Goal: Information Seeking & Learning: Find contact information

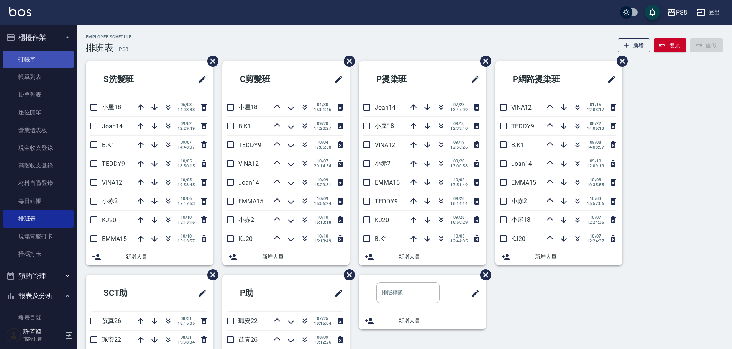
drag, startPoint x: 32, startPoint y: 74, endPoint x: 41, endPoint y: 64, distance: 13.8
click at [32, 74] on link "帳單列表" at bounding box center [38, 77] width 71 height 18
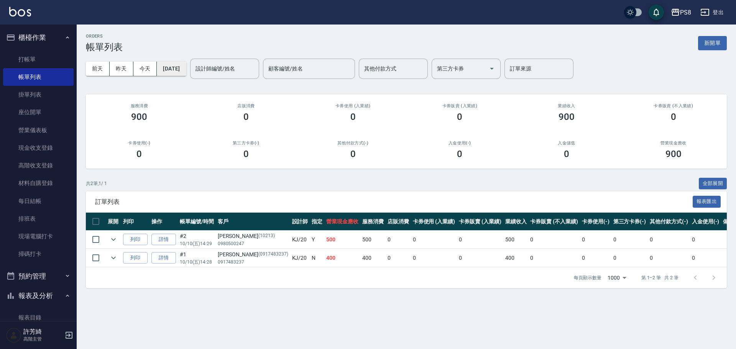
click at [186, 72] on button "[DATE]" at bounding box center [171, 69] width 29 height 14
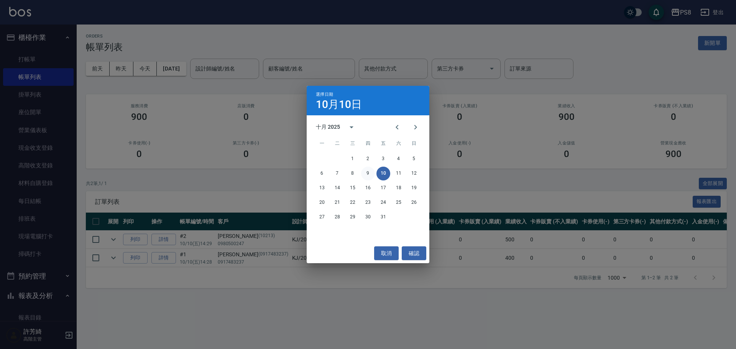
click at [364, 171] on button "9" at bounding box center [368, 174] width 14 height 14
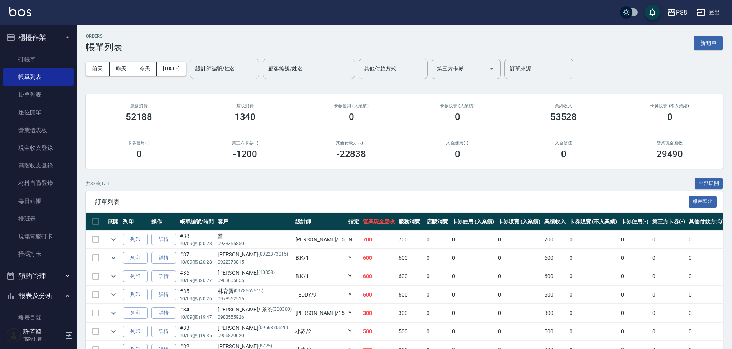
click at [238, 66] on div "設計師編號/姓名 設計師編號/姓名" at bounding box center [224, 69] width 69 height 20
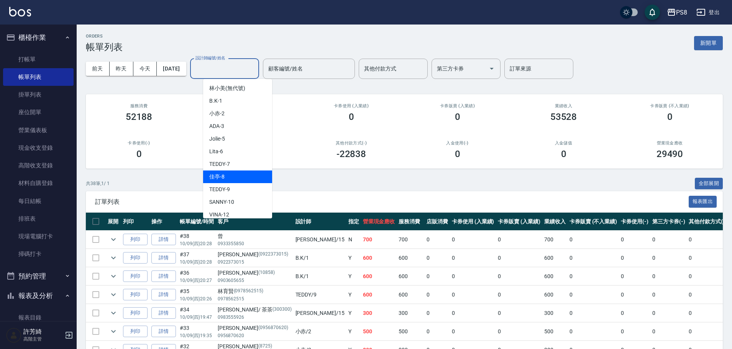
click at [232, 174] on div "佳亭 -8" at bounding box center [237, 177] width 69 height 13
type input "佳亭-8"
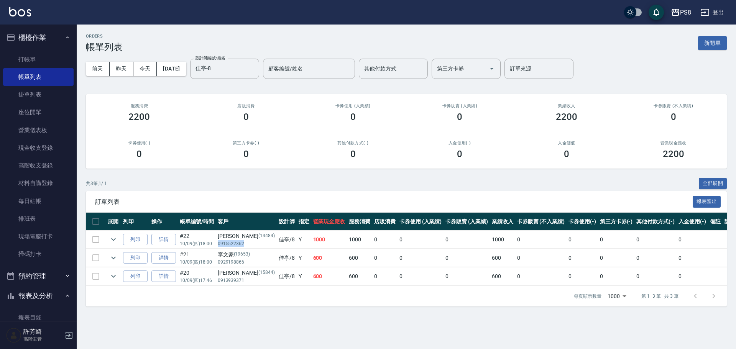
drag, startPoint x: 219, startPoint y: 243, endPoint x: 251, endPoint y: 245, distance: 31.9
click at [251, 245] on p "0915522362" at bounding box center [246, 243] width 57 height 7
copy p "0915522362"
drag, startPoint x: 216, startPoint y: 255, endPoint x: 222, endPoint y: 254, distance: 5.8
click at [222, 254] on tr "列印 詳情 #21 10/09 (四) 18:00 [PERSON_NAME](19653) 0929198866 佳亭 /8 Y 600 600 0 0 0…" at bounding box center [416, 258] width 661 height 18
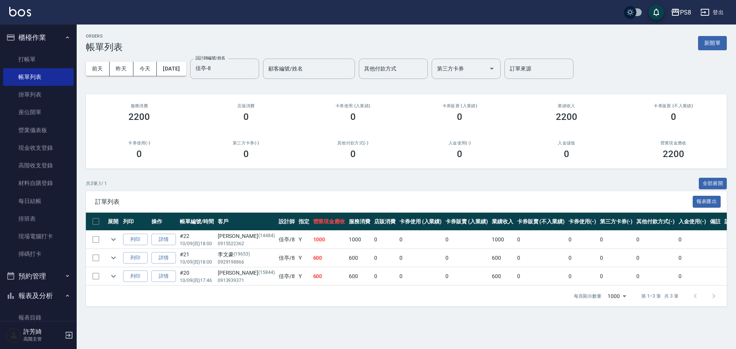
click at [219, 259] on p "0929198866" at bounding box center [246, 262] width 57 height 7
drag, startPoint x: 218, startPoint y: 262, endPoint x: 248, endPoint y: 262, distance: 29.9
click at [248, 262] on td "[PERSON_NAME](19653) 0929198866" at bounding box center [246, 258] width 61 height 18
copy p "0929198866"
drag, startPoint x: 218, startPoint y: 279, endPoint x: 246, endPoint y: 280, distance: 28.7
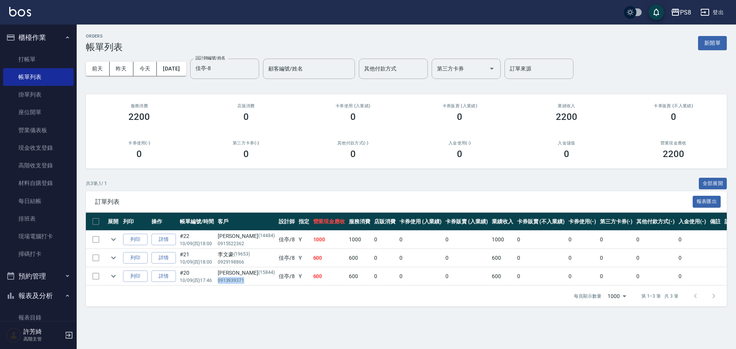
click at [246, 280] on td "[PERSON_NAME]先生 (15844) 0913939371" at bounding box center [246, 276] width 61 height 18
copy p "0913939371"
click at [184, 68] on button "[DATE]" at bounding box center [171, 69] width 29 height 14
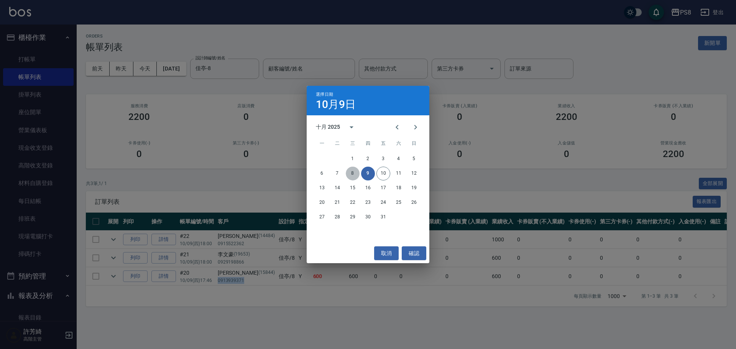
click at [356, 172] on button "8" at bounding box center [353, 174] width 14 height 14
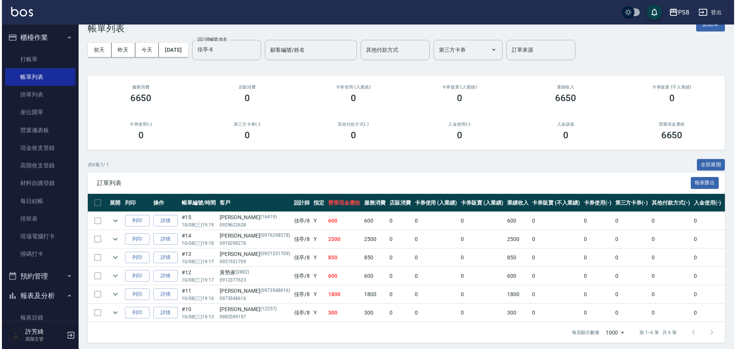
scroll to position [28, 0]
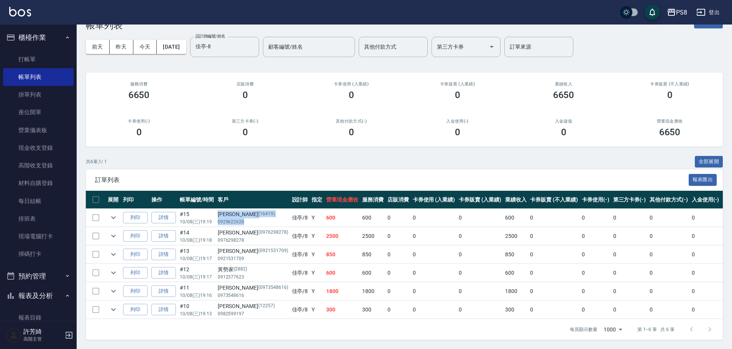
drag, startPoint x: 217, startPoint y: 215, endPoint x: 249, endPoint y: 215, distance: 31.8
click at [249, 215] on tr "列印 詳情 #15 10/08 (三) 19:19 [PERSON_NAME] (16419) 0929622628 佳亭 /8 Y 600 600 0 0 …" at bounding box center [423, 218] width 675 height 18
click at [271, 159] on div "共 6 筆, 1 / 1 全部展開" at bounding box center [404, 162] width 637 height 12
drag, startPoint x: 217, startPoint y: 219, endPoint x: 251, endPoint y: 218, distance: 34.1
click at [251, 218] on td "[PERSON_NAME] (16419) 0929622628" at bounding box center [253, 218] width 74 height 18
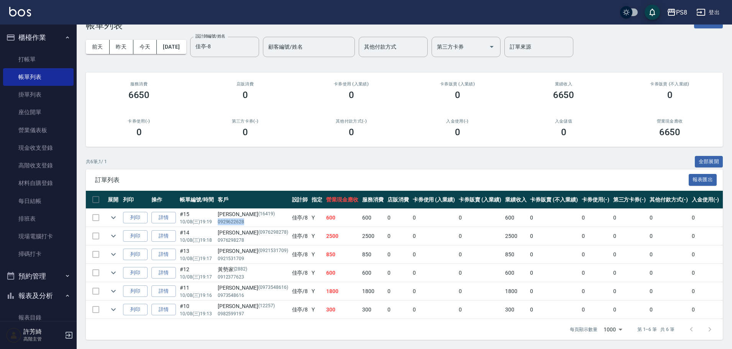
copy p "0929622628"
drag, startPoint x: 218, startPoint y: 234, endPoint x: 246, endPoint y: 234, distance: 28.0
click at [246, 237] on p "0976298278" at bounding box center [253, 240] width 71 height 7
copy p "0976298278"
drag, startPoint x: 216, startPoint y: 255, endPoint x: 244, endPoint y: 252, distance: 28.1
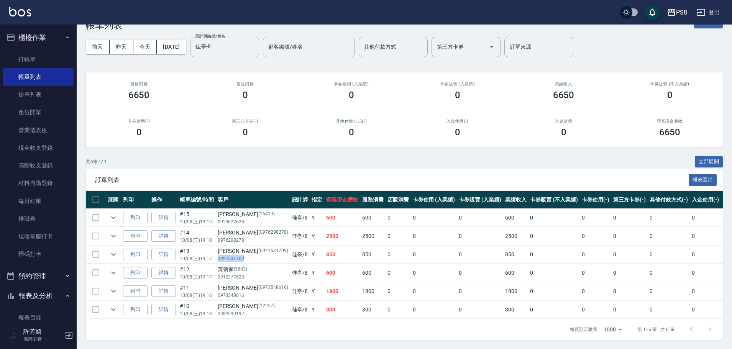
click at [244, 252] on td "[PERSON_NAME](0921531709) 0921531709" at bounding box center [253, 255] width 74 height 18
copy p "0921531709"
drag, startPoint x: 218, startPoint y: 269, endPoint x: 253, endPoint y: 267, distance: 35.3
click at [253, 267] on td "黃勢家 [PHONE_NUMBER]" at bounding box center [253, 273] width 74 height 18
click at [219, 266] on div "黃勢家 (2882)" at bounding box center [253, 270] width 71 height 8
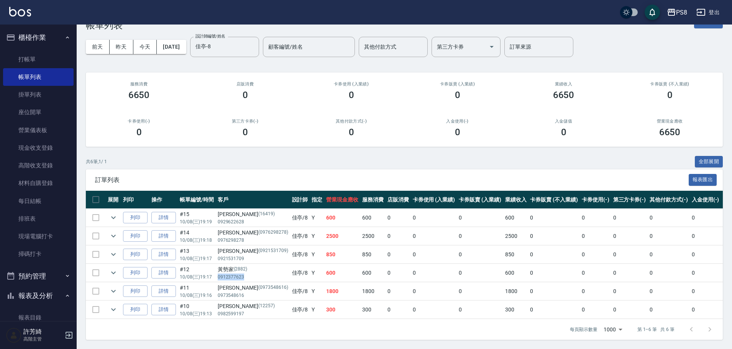
drag, startPoint x: 217, startPoint y: 271, endPoint x: 242, endPoint y: 271, distance: 24.9
click at [242, 274] on p "0912377623" at bounding box center [253, 277] width 71 height 7
copy p "0912377623"
drag, startPoint x: 214, startPoint y: 289, endPoint x: 253, endPoint y: 287, distance: 39.1
click at [253, 287] on tr "列印 詳情 #11 10/08 (三) 19:16 [PERSON_NAME](0973548616) 0973548616 佳亭 /8 Y 1800 180…" at bounding box center [423, 291] width 675 height 18
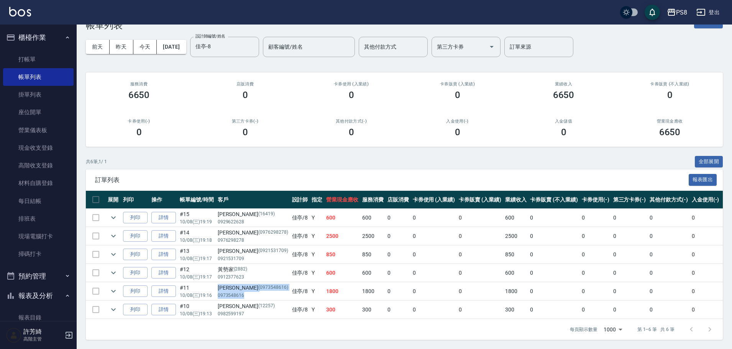
click at [258, 286] on p "(0973548616)" at bounding box center [273, 288] width 30 height 8
drag, startPoint x: 218, startPoint y: 289, endPoint x: 247, endPoint y: 288, distance: 29.1
click at [247, 292] on p "0973548616" at bounding box center [253, 295] width 71 height 7
copy p "0973548616"
drag, startPoint x: 216, startPoint y: 309, endPoint x: 244, endPoint y: 307, distance: 28.0
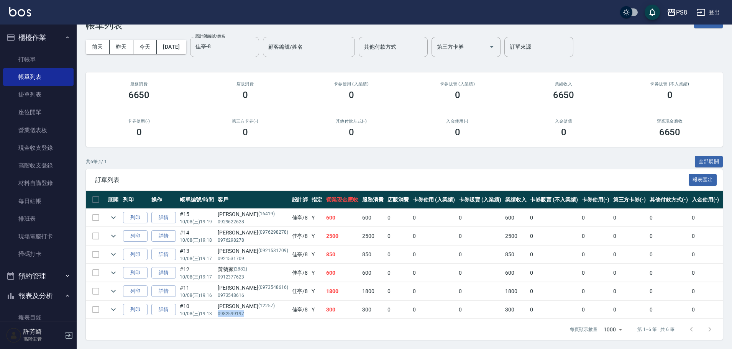
click at [244, 307] on td "[PERSON_NAME](12257) 0982599197" at bounding box center [253, 310] width 74 height 18
copy p "0982599197"
click at [184, 40] on button "[DATE]" at bounding box center [171, 47] width 29 height 14
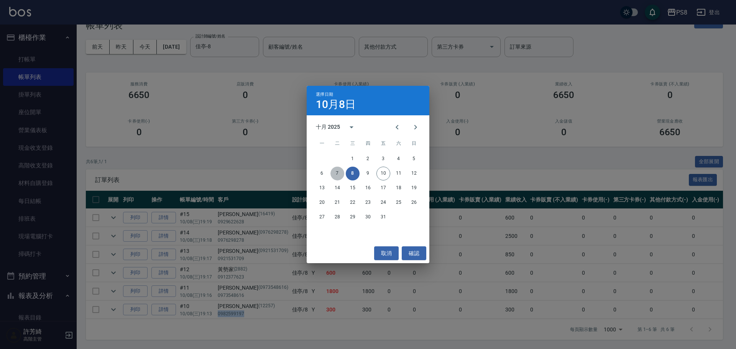
click at [336, 172] on button "7" at bounding box center [337, 174] width 14 height 14
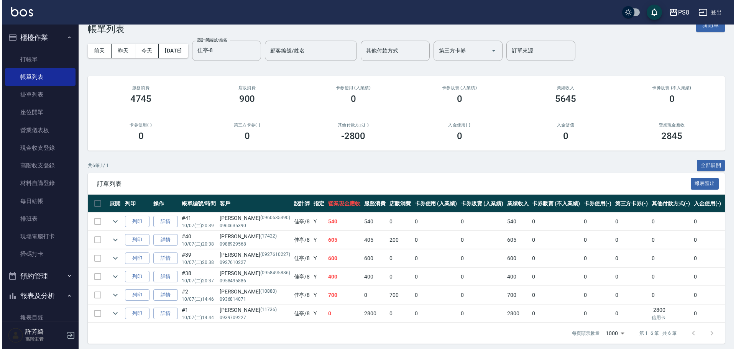
scroll to position [28, 0]
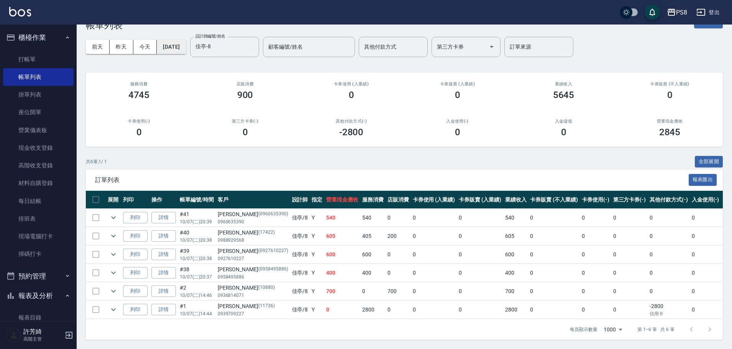
click at [186, 47] on button "[DATE]" at bounding box center [171, 47] width 29 height 14
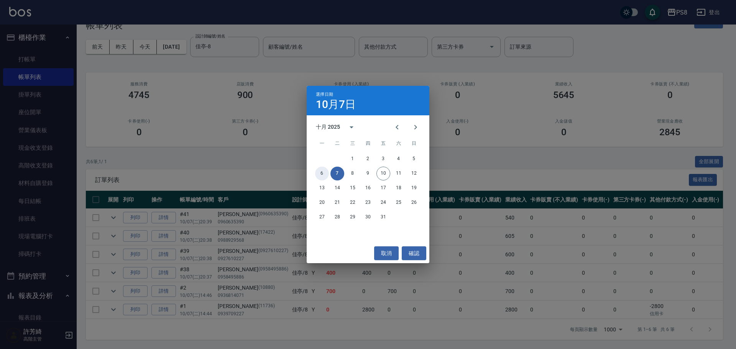
click at [323, 172] on button "6" at bounding box center [322, 174] width 14 height 14
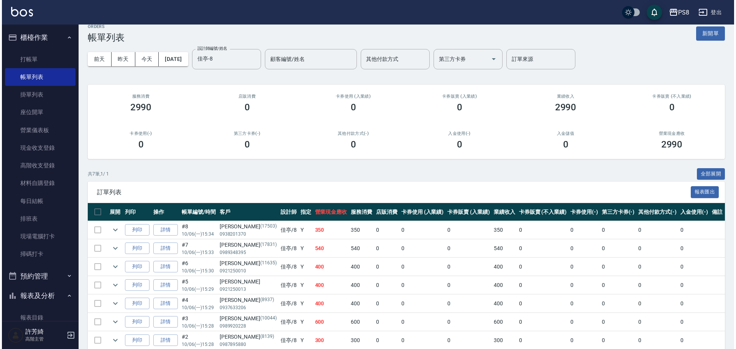
scroll to position [38, 0]
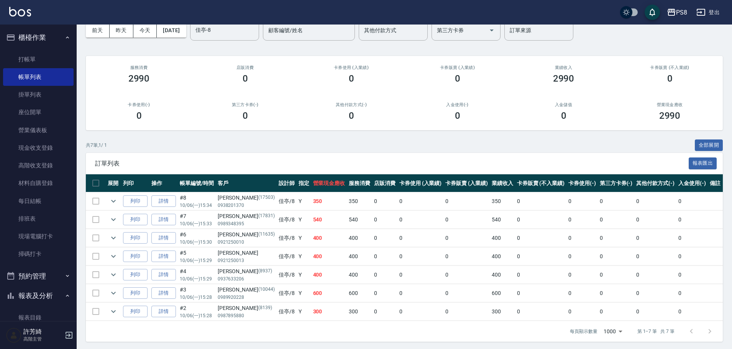
click at [107, 273] on td at bounding box center [113, 275] width 15 height 18
click at [112, 274] on icon "expand row" at bounding box center [113, 275] width 5 height 3
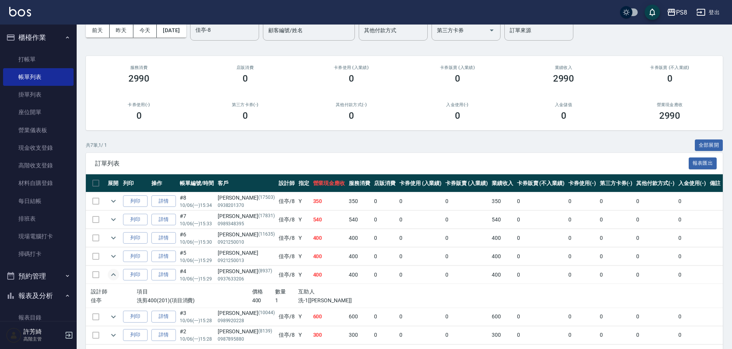
click at [112, 274] on icon "expand row" at bounding box center [113, 274] width 9 height 9
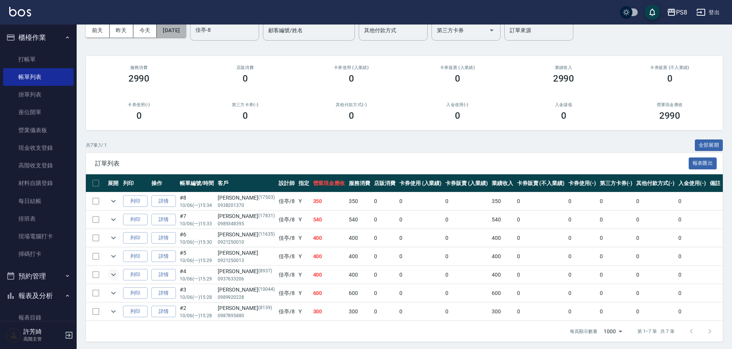
click at [186, 30] on button "[DATE]" at bounding box center [171, 30] width 29 height 14
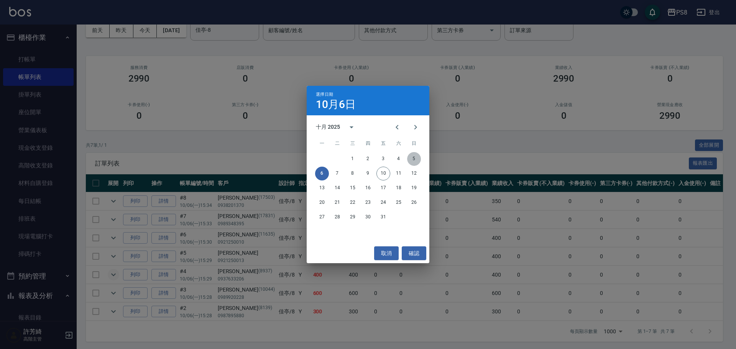
click at [414, 159] on button "5" at bounding box center [414, 159] width 14 height 14
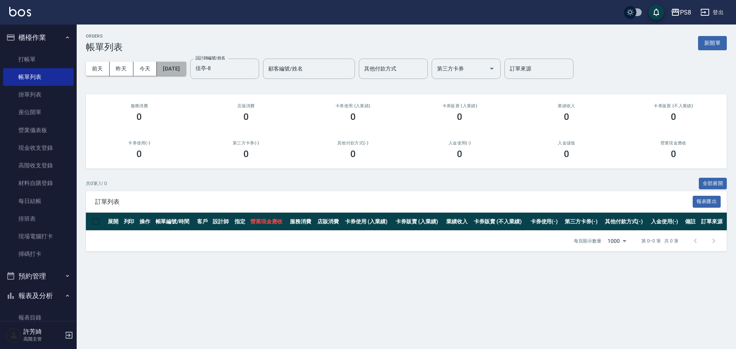
click at [184, 73] on button "[DATE]" at bounding box center [171, 69] width 29 height 14
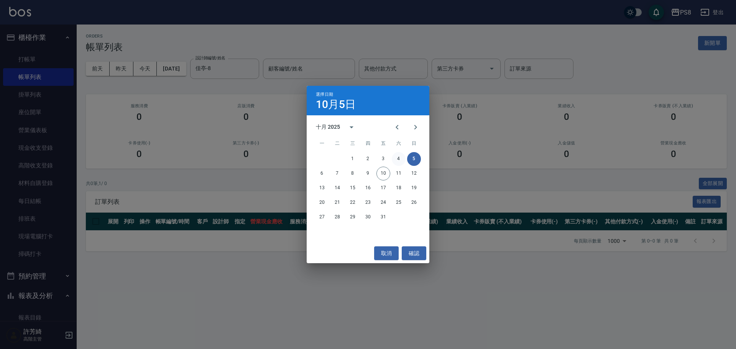
click at [395, 159] on button "4" at bounding box center [399, 159] width 14 height 14
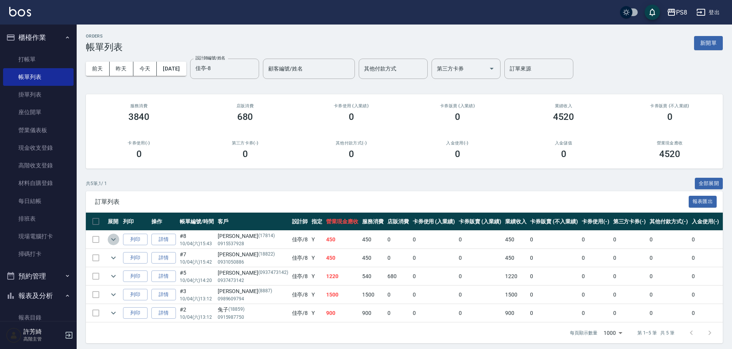
click at [115, 242] on icon "expand row" at bounding box center [113, 239] width 9 height 9
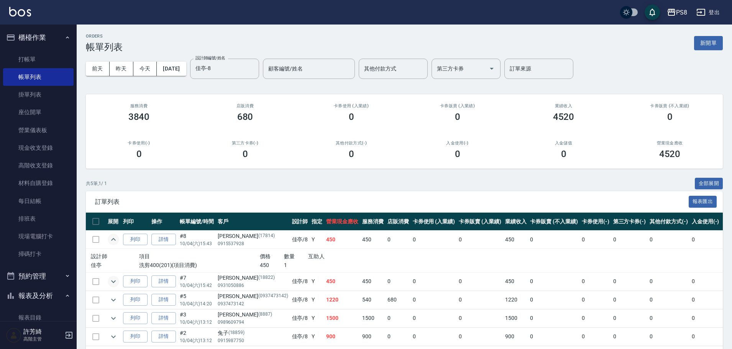
click at [113, 283] on icon "expand row" at bounding box center [113, 281] width 9 height 9
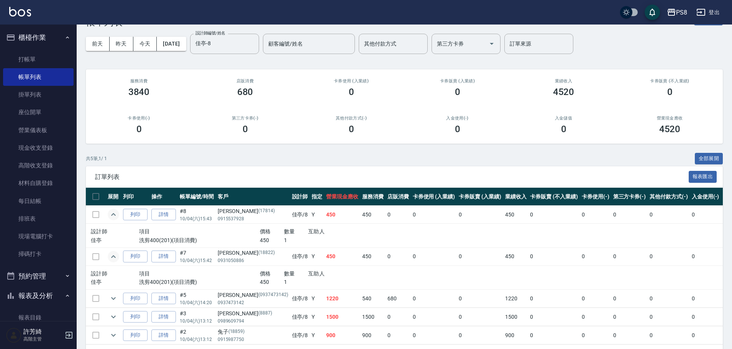
scroll to position [38, 0]
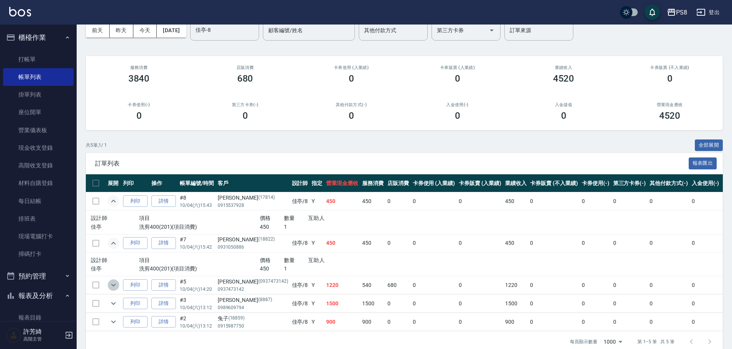
click at [113, 287] on icon "expand row" at bounding box center [113, 284] width 9 height 9
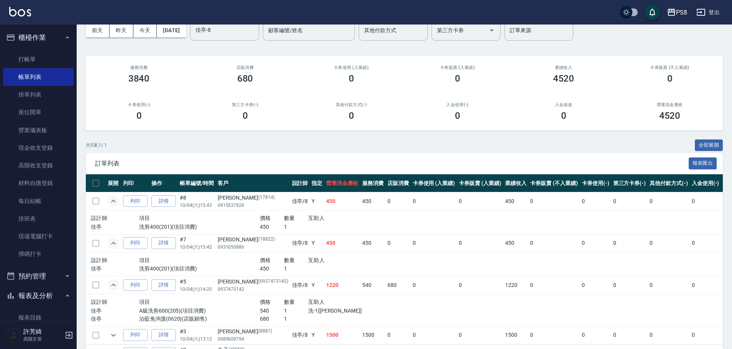
scroll to position [77, 0]
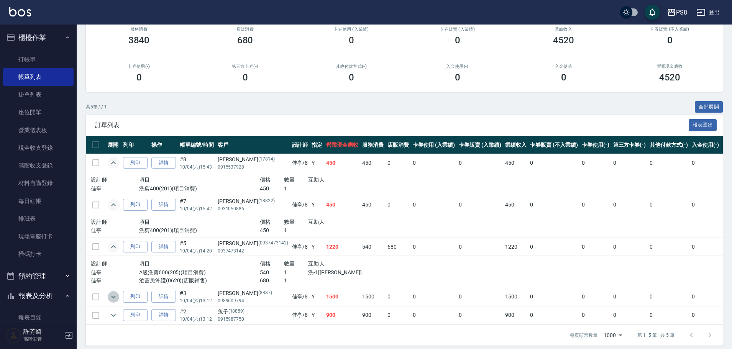
click at [116, 298] on icon "expand row" at bounding box center [113, 296] width 9 height 9
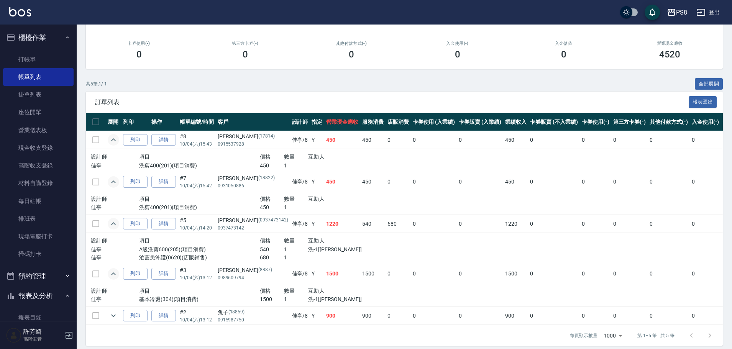
scroll to position [112, 0]
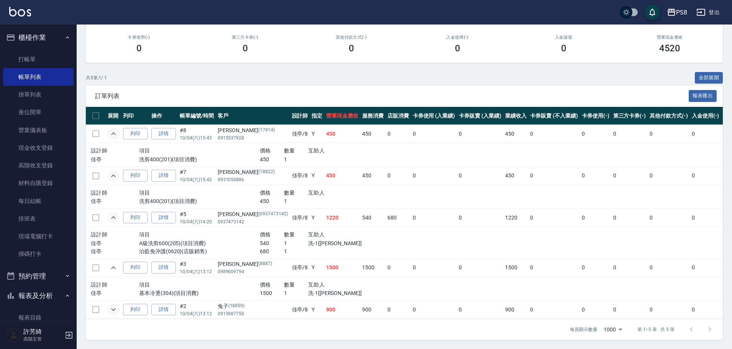
click at [114, 308] on icon "expand row" at bounding box center [113, 309] width 5 height 3
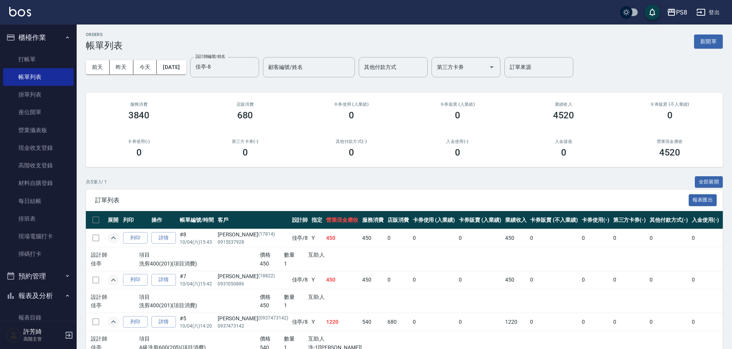
scroll to position [0, 0]
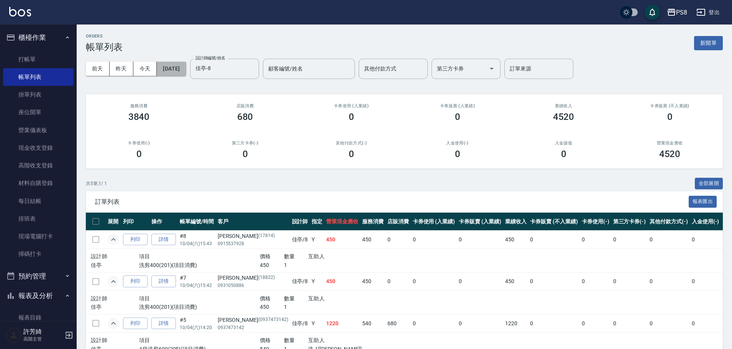
click at [182, 73] on button "[DATE]" at bounding box center [171, 69] width 29 height 14
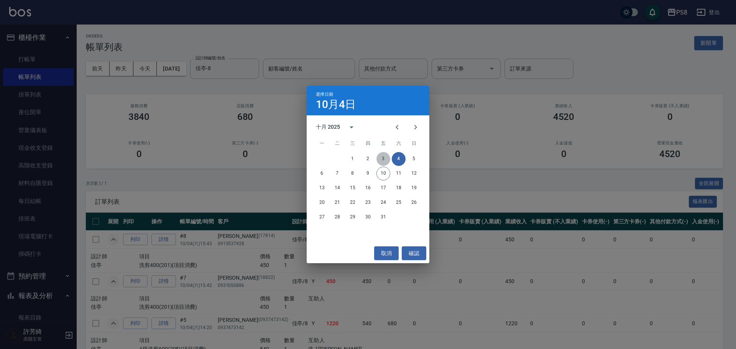
click at [384, 155] on button "3" at bounding box center [383, 159] width 14 height 14
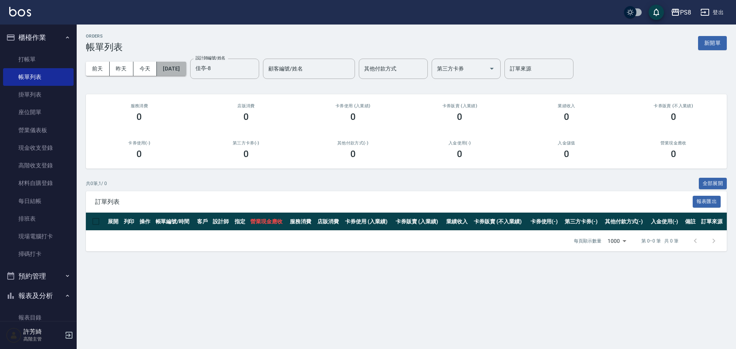
click at [184, 66] on button "[DATE]" at bounding box center [171, 69] width 29 height 14
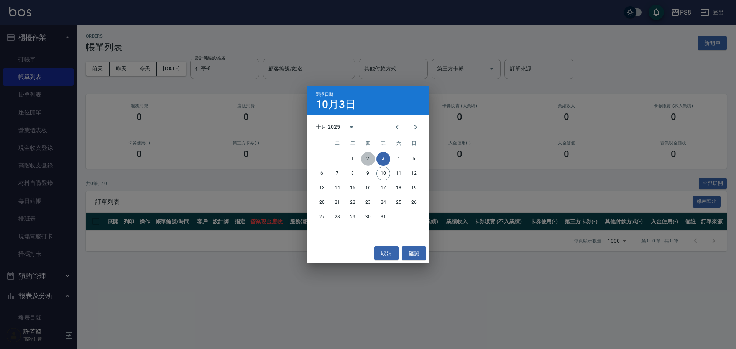
click at [370, 161] on button "2" at bounding box center [368, 159] width 14 height 14
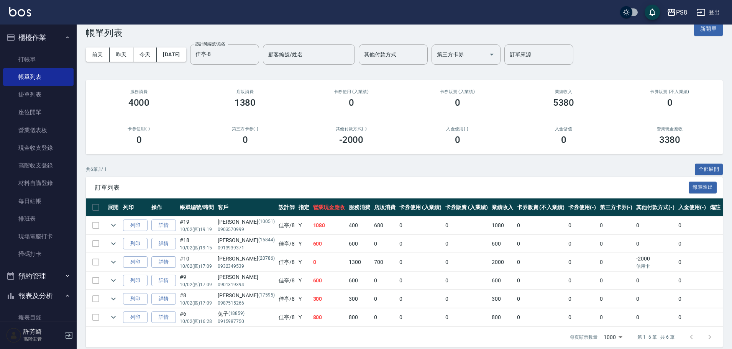
scroll to position [22, 0]
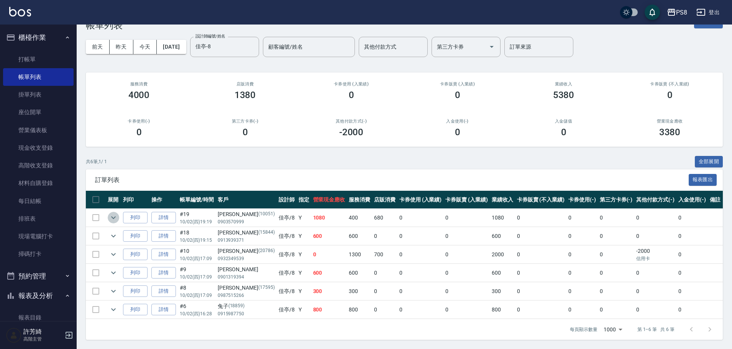
click at [115, 218] on icon "expand row" at bounding box center [113, 217] width 9 height 9
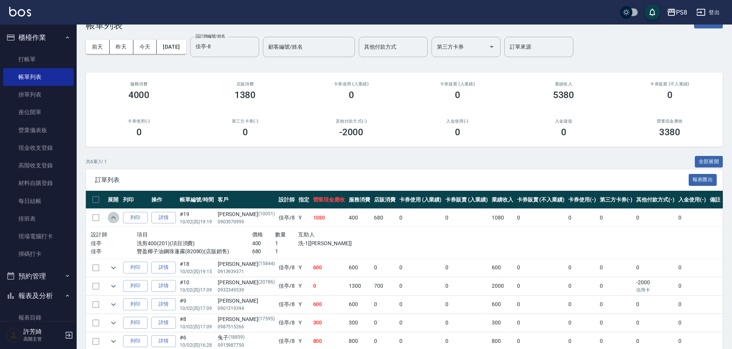
click at [115, 218] on icon "expand row" at bounding box center [113, 217] width 5 height 3
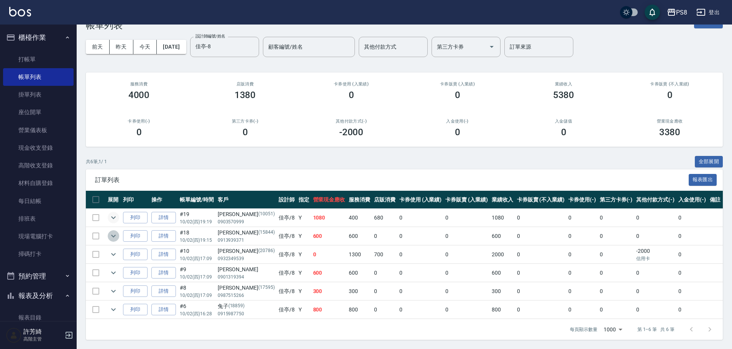
click at [111, 237] on icon "expand row" at bounding box center [113, 235] width 9 height 9
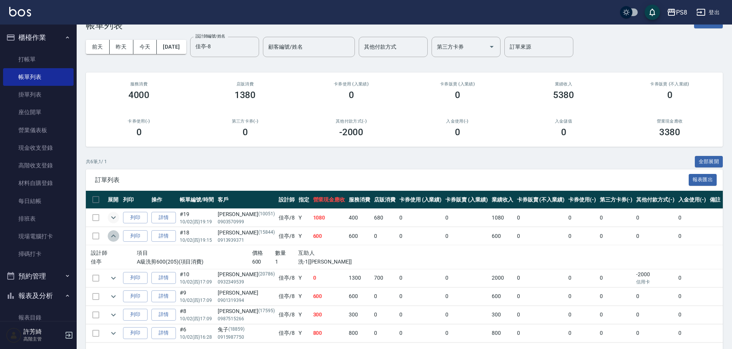
click at [111, 237] on icon "expand row" at bounding box center [113, 236] width 5 height 3
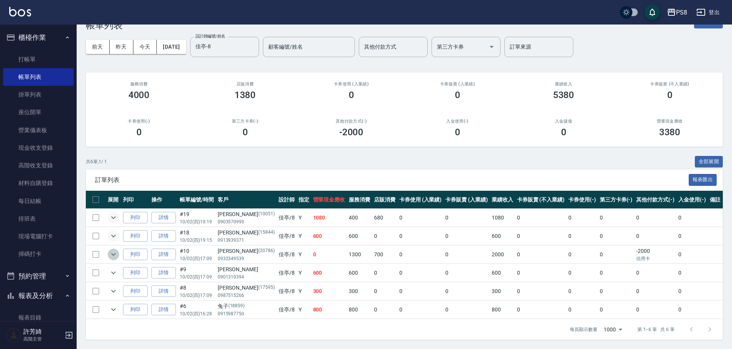
click at [112, 253] on icon "expand row" at bounding box center [113, 254] width 9 height 9
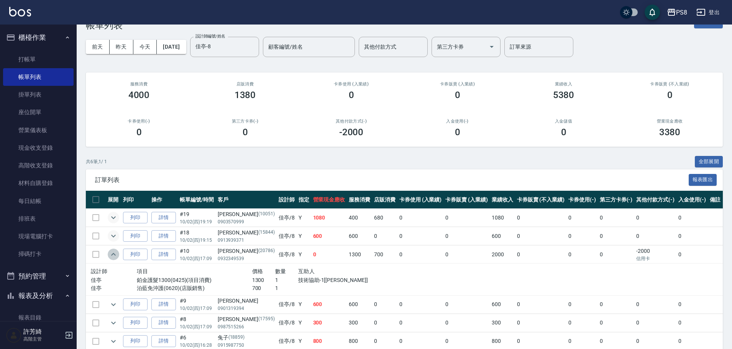
click at [112, 253] on icon "expand row" at bounding box center [113, 254] width 9 height 9
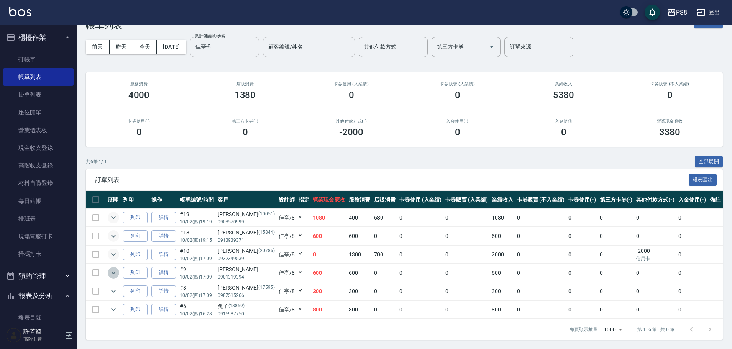
click at [110, 270] on icon "expand row" at bounding box center [113, 272] width 9 height 9
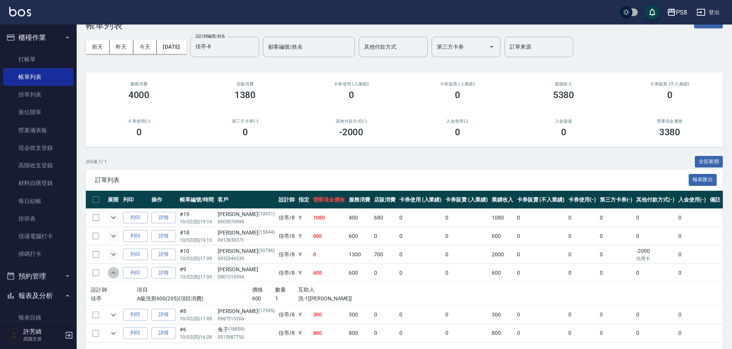
click at [110, 270] on icon "expand row" at bounding box center [113, 272] width 9 height 9
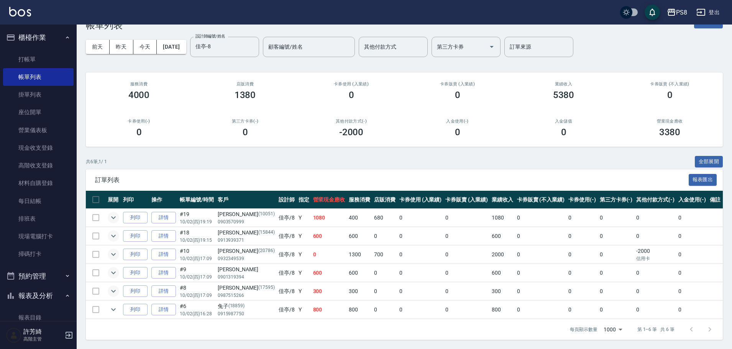
click at [114, 292] on icon "expand row" at bounding box center [113, 291] width 9 height 9
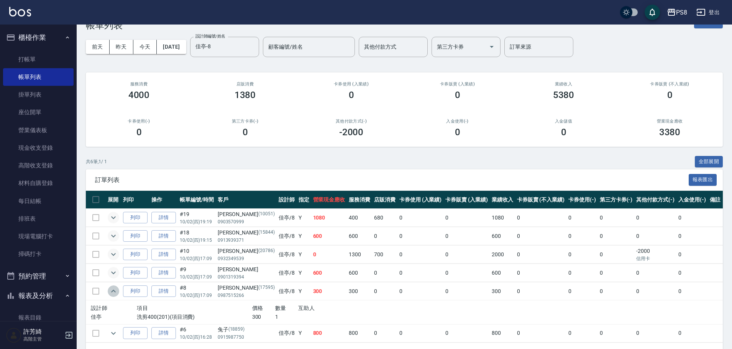
click at [114, 292] on icon "expand row" at bounding box center [113, 291] width 9 height 9
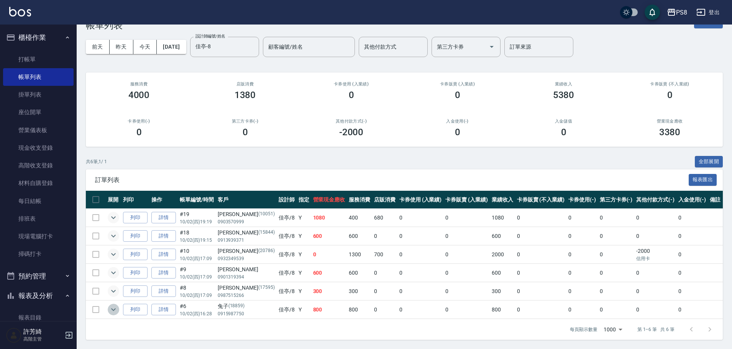
click at [109, 310] on icon "expand row" at bounding box center [113, 309] width 9 height 9
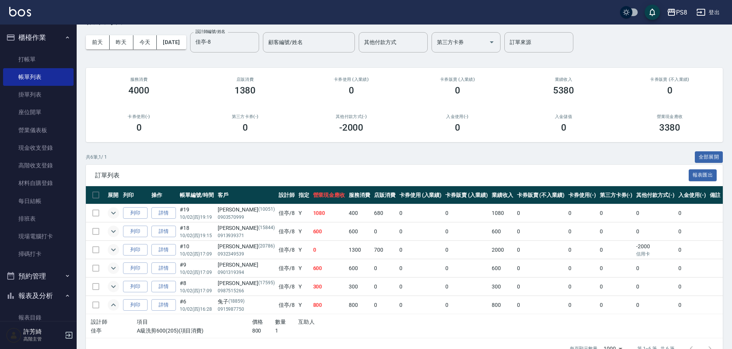
scroll to position [0, 0]
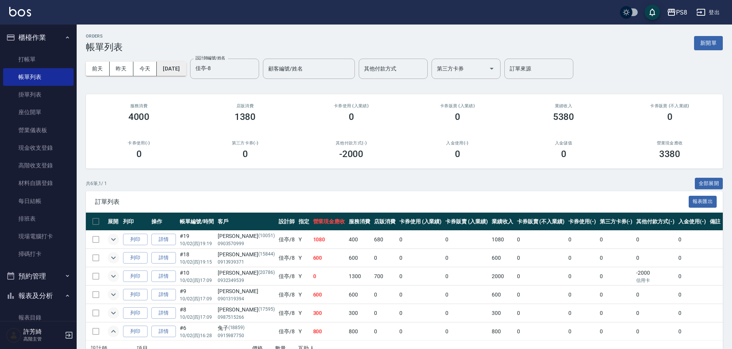
click at [186, 68] on button "[DATE]" at bounding box center [171, 69] width 29 height 14
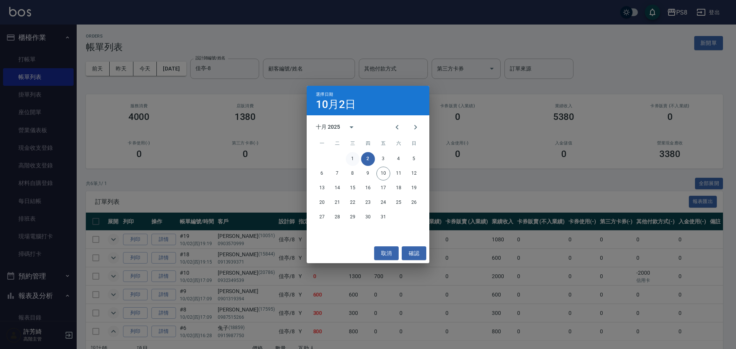
click at [350, 158] on button "1" at bounding box center [353, 159] width 14 height 14
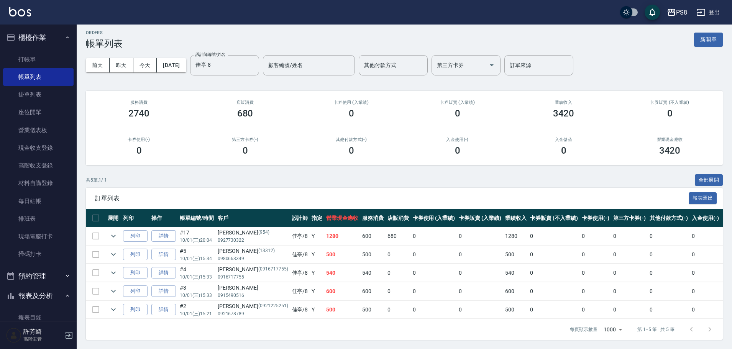
scroll to position [9, 0]
click at [113, 231] on icon "expand row" at bounding box center [113, 235] width 9 height 9
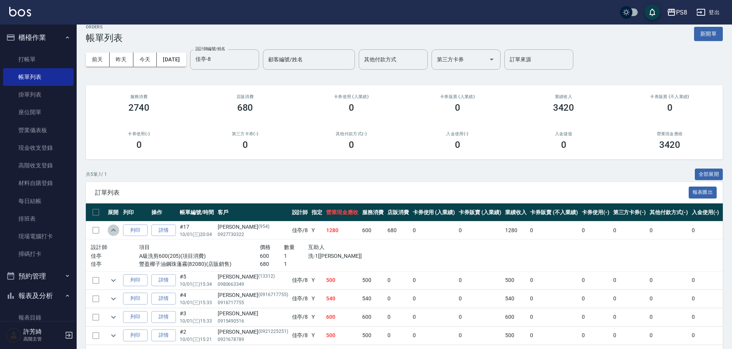
click at [113, 230] on icon "expand row" at bounding box center [113, 230] width 5 height 3
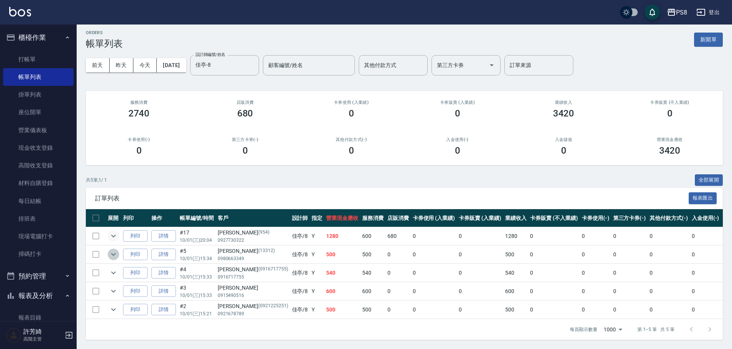
click at [113, 250] on icon "expand row" at bounding box center [113, 254] width 9 height 9
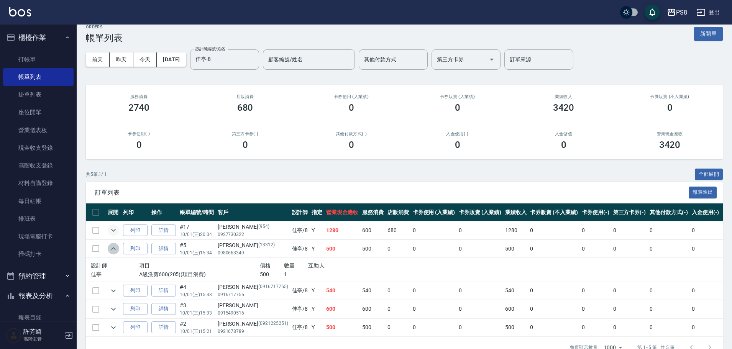
click at [113, 245] on icon "expand row" at bounding box center [113, 248] width 9 height 9
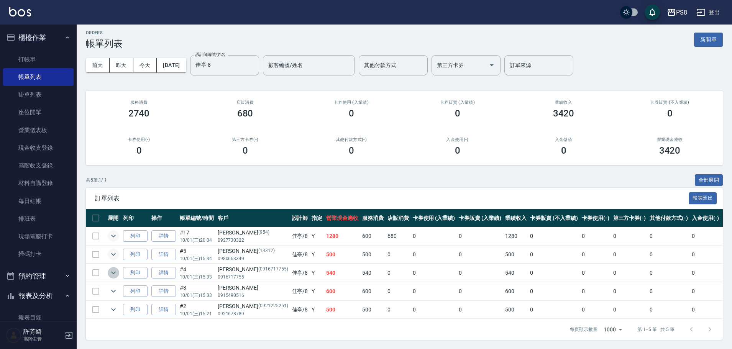
click at [115, 268] on icon "expand row" at bounding box center [113, 272] width 9 height 9
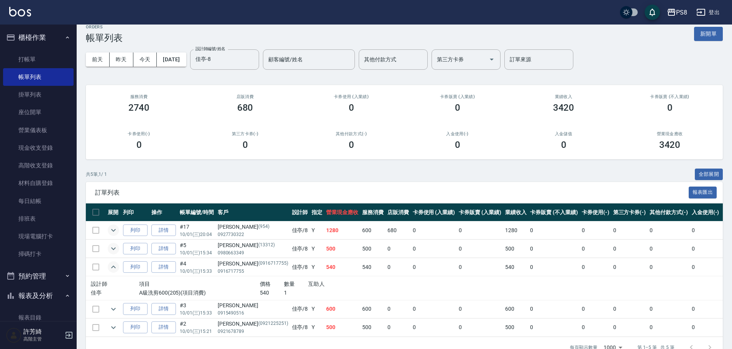
click at [115, 266] on icon "expand row" at bounding box center [113, 266] width 9 height 9
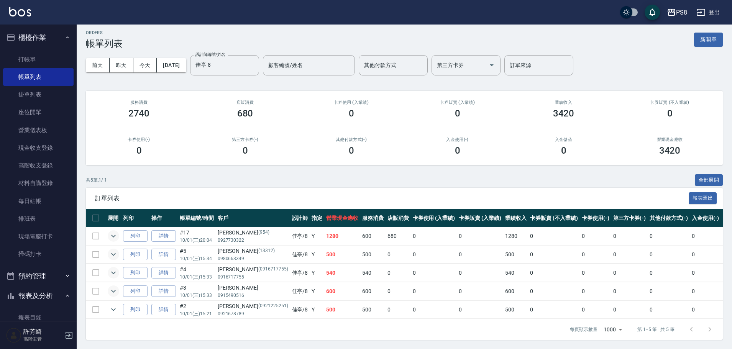
click at [112, 290] on icon "expand row" at bounding box center [113, 291] width 5 height 3
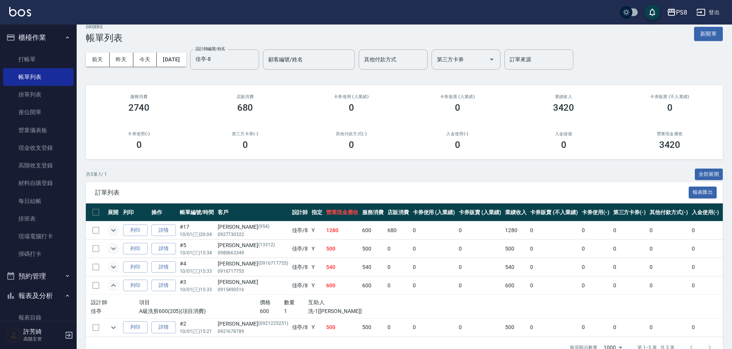
click at [112, 285] on icon "expand row" at bounding box center [113, 285] width 9 height 9
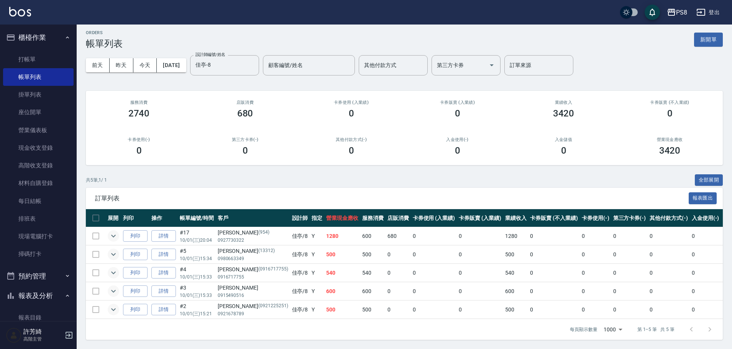
click at [111, 305] on icon "expand row" at bounding box center [113, 309] width 9 height 9
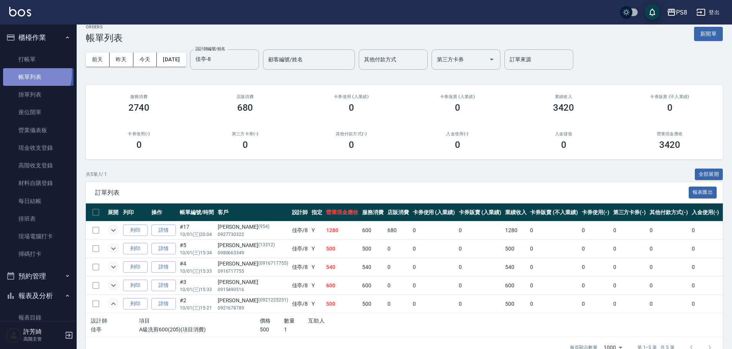
click at [27, 74] on link "帳單列表" at bounding box center [38, 77] width 71 height 18
click at [253, 59] on icon "Clear" at bounding box center [251, 59] width 5 height 5
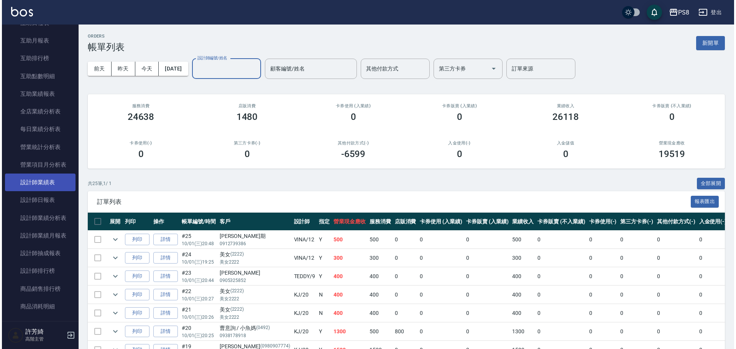
scroll to position [422, 0]
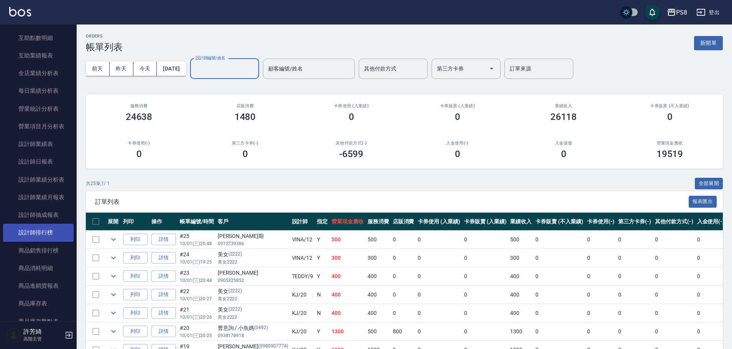
click at [48, 235] on link "設計師排行榜" at bounding box center [38, 233] width 71 height 18
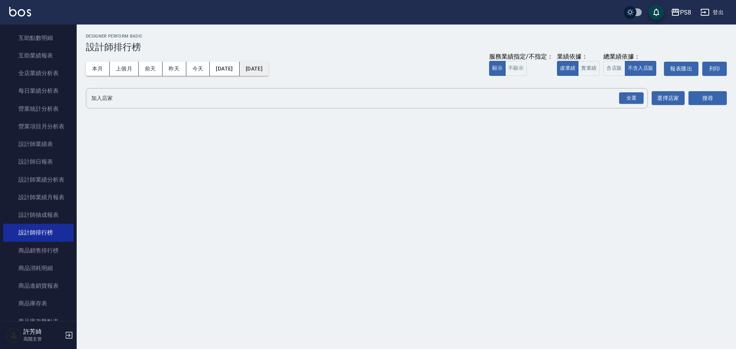
click at [269, 72] on button "[DATE]" at bounding box center [253, 69] width 29 height 14
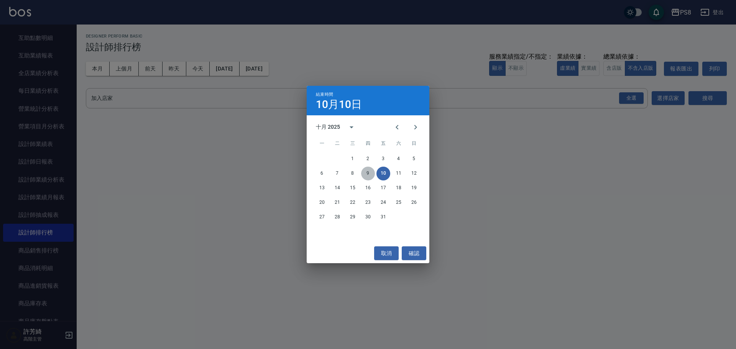
click at [369, 173] on button "9" at bounding box center [368, 174] width 14 height 14
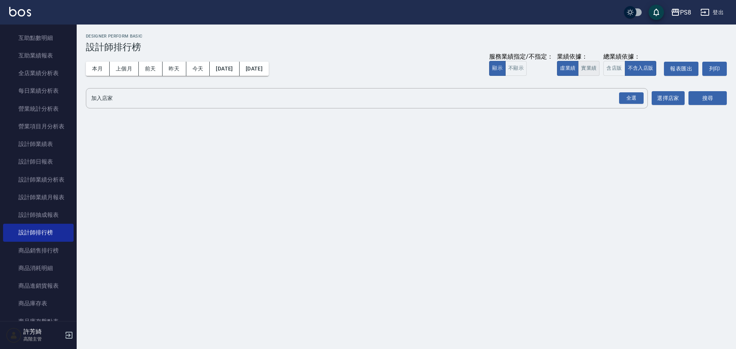
click at [589, 68] on button "實業績" at bounding box center [588, 68] width 21 height 15
click at [627, 95] on div "全選" at bounding box center [631, 98] width 25 height 12
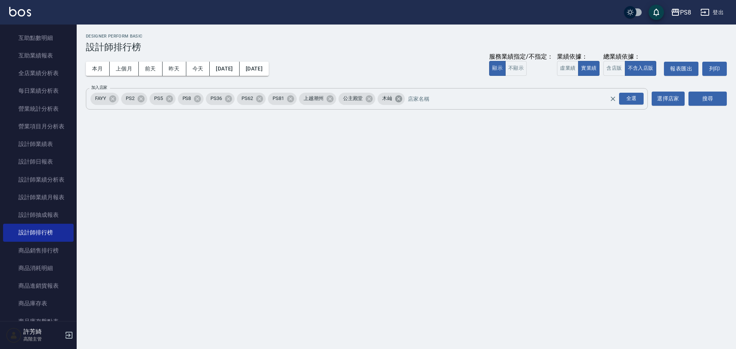
click at [403, 101] on icon at bounding box center [398, 99] width 8 height 8
click at [114, 99] on icon at bounding box center [112, 99] width 8 height 8
click at [114, 99] on icon at bounding box center [110, 98] width 7 height 7
click at [140, 98] on icon at bounding box center [141, 98] width 7 height 7
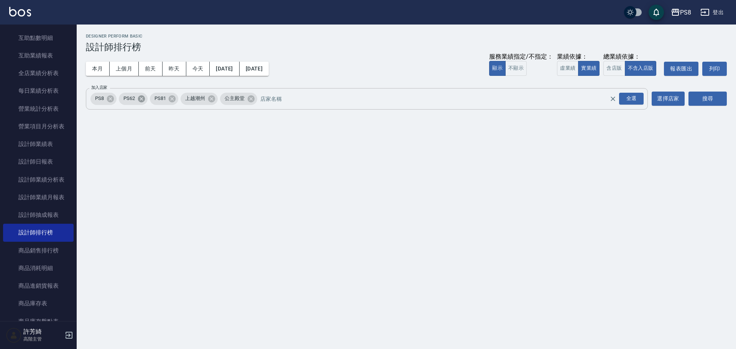
click at [140, 98] on icon at bounding box center [141, 98] width 7 height 7
click at [140, 98] on span "上越潮州" at bounding box center [133, 99] width 29 height 8
click at [148, 99] on icon at bounding box center [149, 98] width 7 height 7
drag, startPoint x: 148, startPoint y: 99, endPoint x: 271, endPoint y: 104, distance: 123.5
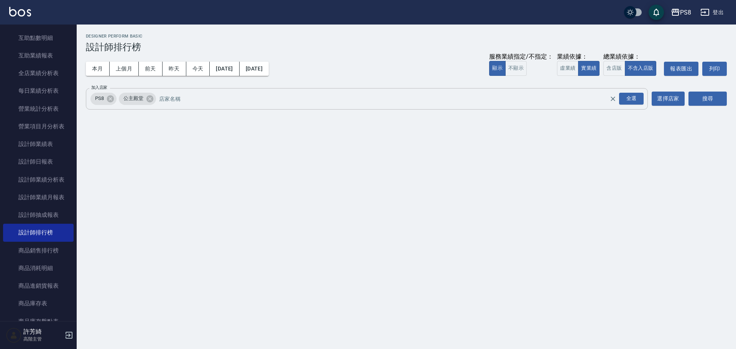
click at [148, 99] on icon at bounding box center [149, 98] width 7 height 7
click at [722, 102] on button "搜尋" at bounding box center [707, 99] width 38 height 14
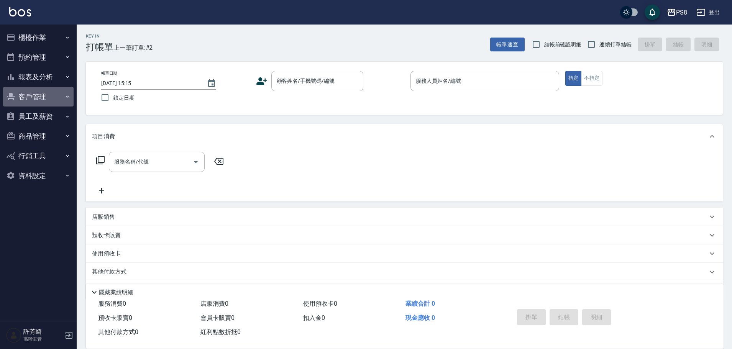
click at [46, 100] on button "客戶管理" at bounding box center [38, 97] width 71 height 20
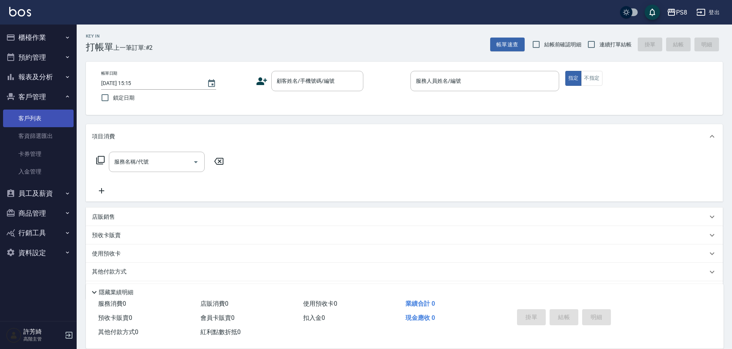
click at [46, 123] on link "客戶列表" at bounding box center [38, 119] width 71 height 18
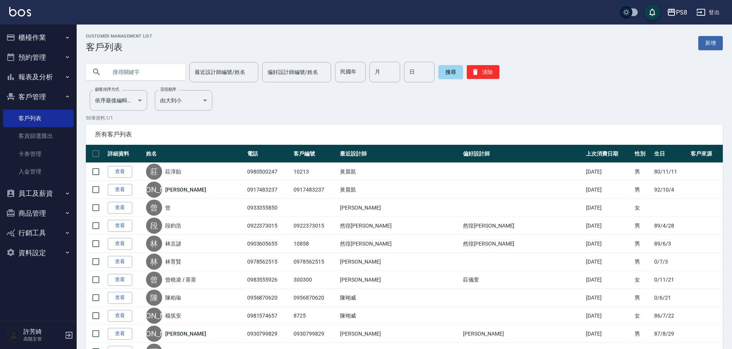
paste input "0915522362"
type input "0915522362"
click at [447, 73] on button "搜尋" at bounding box center [450, 72] width 25 height 14
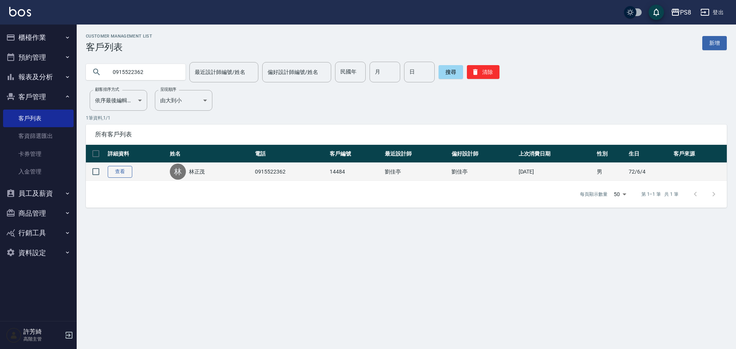
click at [121, 173] on link "查看" at bounding box center [120, 172] width 25 height 12
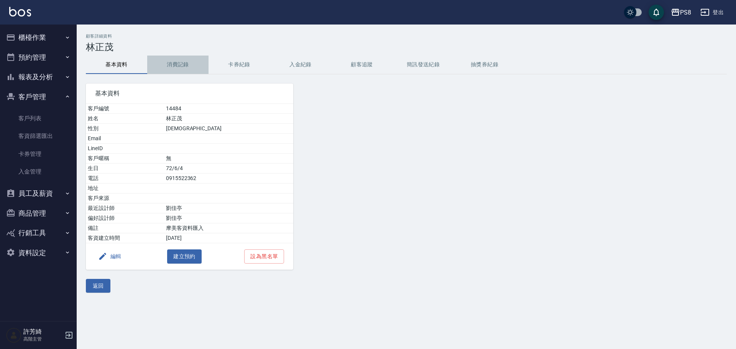
click at [181, 64] on button "消費記錄" at bounding box center [177, 65] width 61 height 18
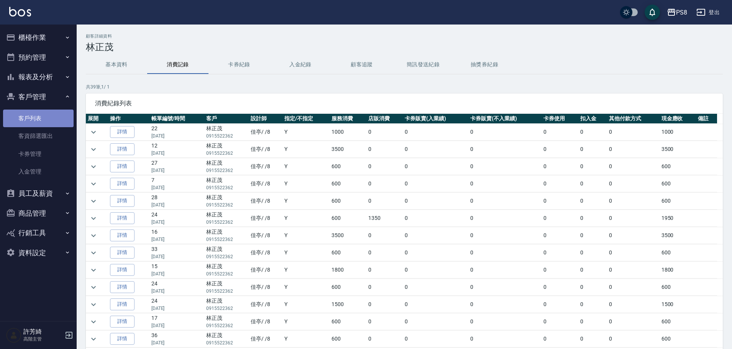
click at [25, 118] on link "客戶列表" at bounding box center [38, 119] width 71 height 18
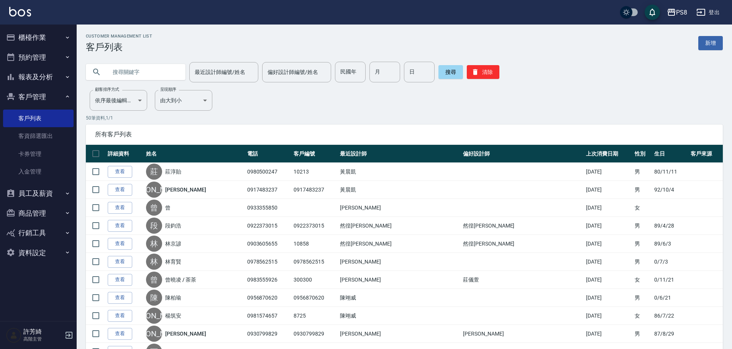
paste input "0929198866"
type input "0929198866"
click at [449, 73] on button "搜尋" at bounding box center [450, 72] width 25 height 14
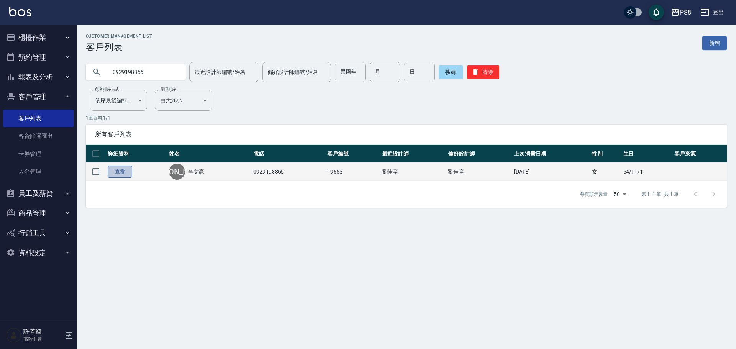
click at [119, 174] on link "查看" at bounding box center [120, 172] width 25 height 12
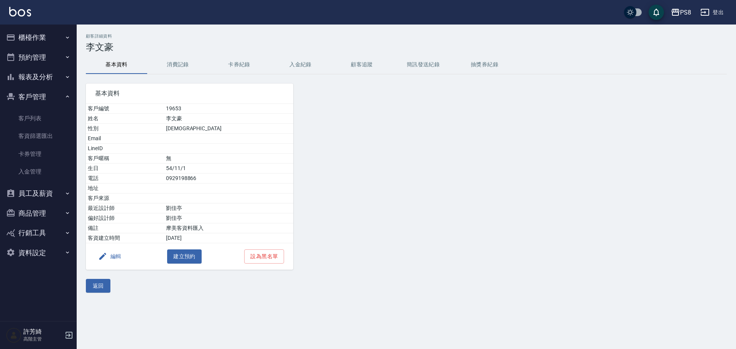
click at [184, 62] on button "消費記錄" at bounding box center [177, 65] width 61 height 18
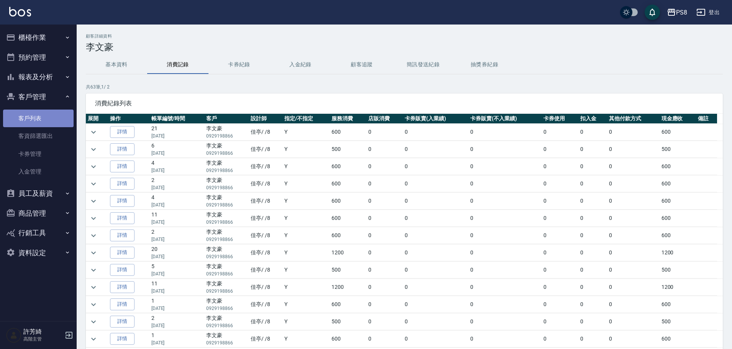
click at [36, 116] on link "客戶列表" at bounding box center [38, 119] width 71 height 18
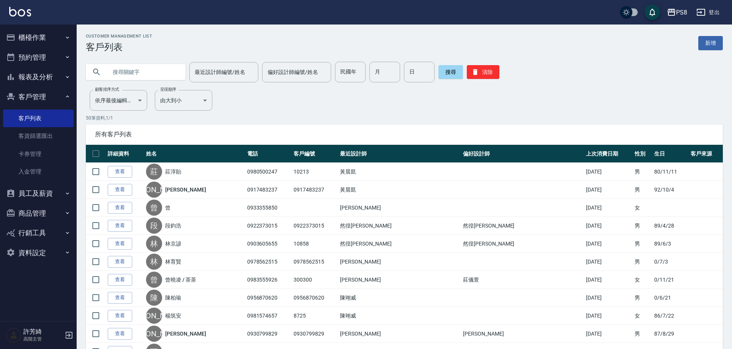
paste input "0913939371"
type input "0913939371"
click at [443, 72] on button "搜尋" at bounding box center [450, 72] width 25 height 14
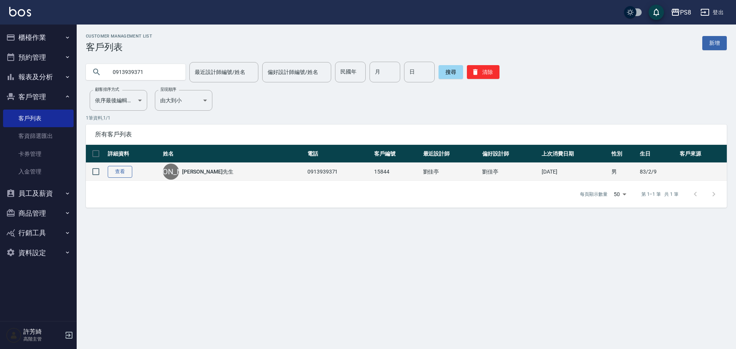
click at [118, 172] on link "查看" at bounding box center [120, 172] width 25 height 12
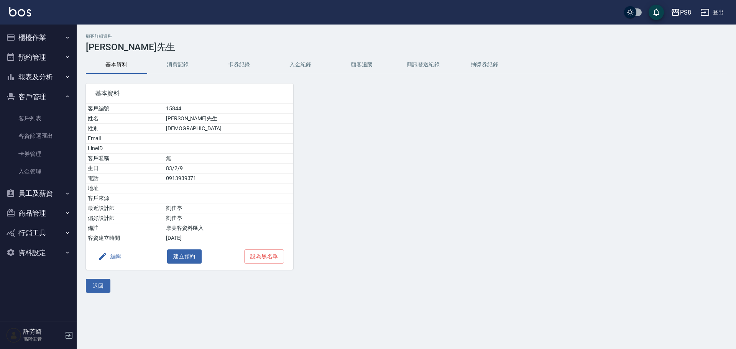
click at [193, 61] on button "消費記錄" at bounding box center [177, 65] width 61 height 18
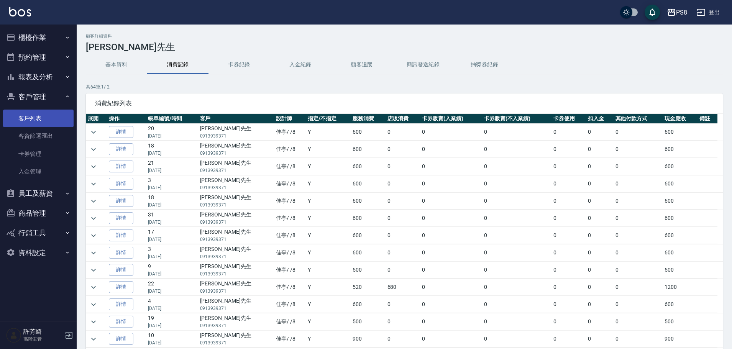
click at [38, 117] on link "客戶列表" at bounding box center [38, 119] width 71 height 18
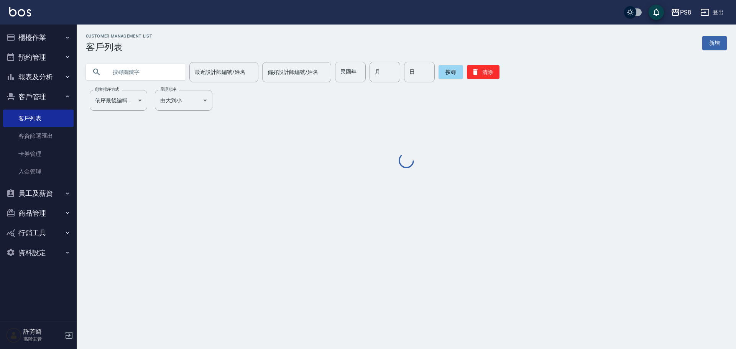
paste input "0929622628"
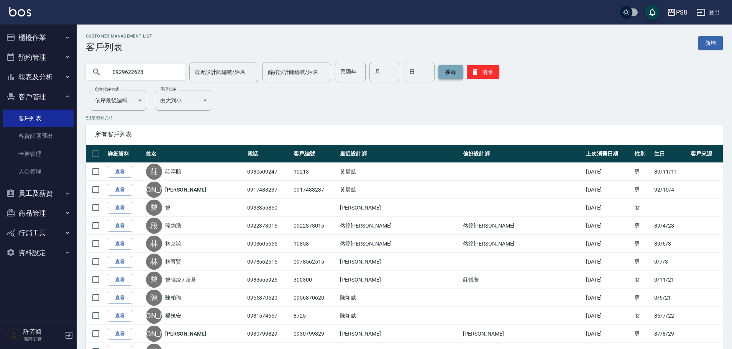
type input "0929622628"
click at [447, 70] on button "搜尋" at bounding box center [450, 72] width 25 height 14
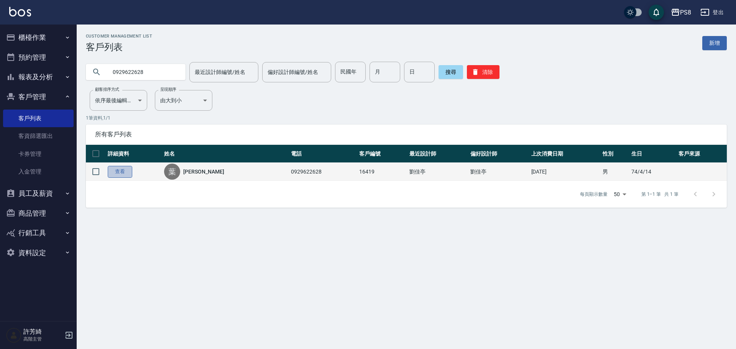
click at [125, 171] on link "查看" at bounding box center [120, 172] width 25 height 12
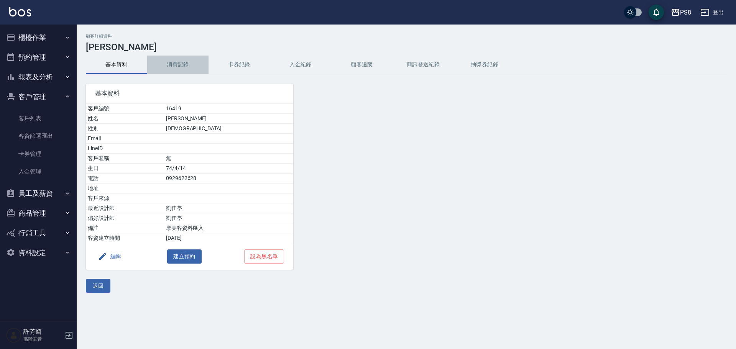
click at [176, 59] on button "消費記錄" at bounding box center [177, 65] width 61 height 18
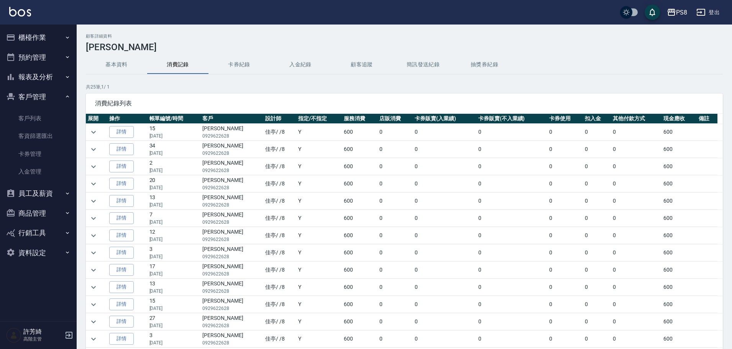
drag, startPoint x: 43, startPoint y: 116, endPoint x: 75, endPoint y: 77, distance: 50.6
click at [43, 116] on link "客戶列表" at bounding box center [38, 119] width 71 height 18
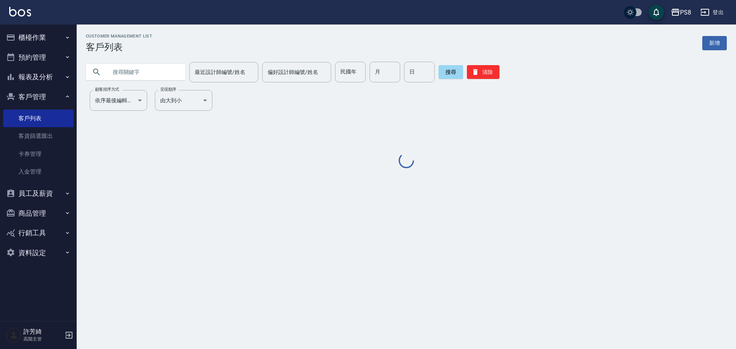
paste input "0976298278"
type input "0976298278"
click at [449, 74] on button "搜尋" at bounding box center [450, 72] width 25 height 14
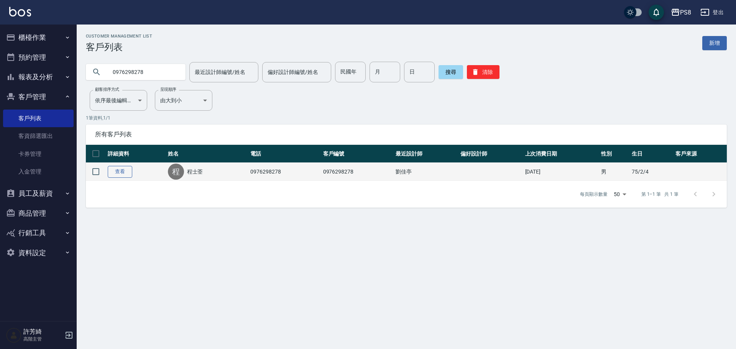
click at [128, 174] on link "查看" at bounding box center [120, 172] width 25 height 12
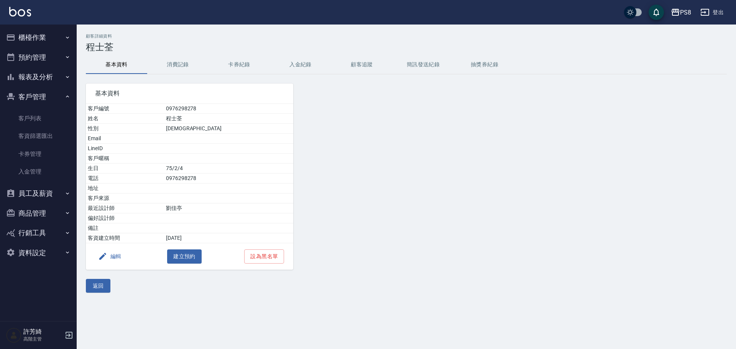
click at [183, 65] on button "消費記錄" at bounding box center [177, 65] width 61 height 18
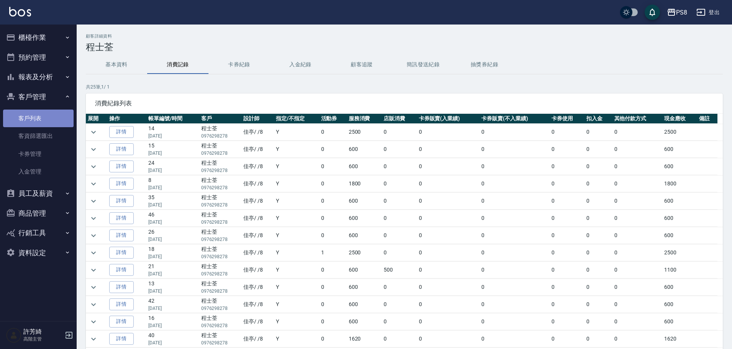
click at [35, 121] on link "客戶列表" at bounding box center [38, 119] width 71 height 18
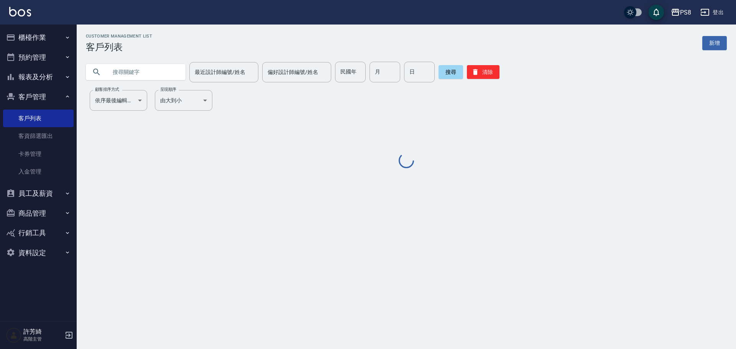
paste input "0921531709"
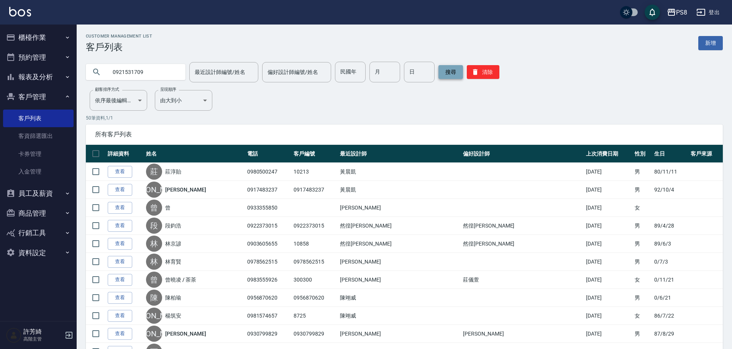
type input "0921531709"
click at [455, 69] on button "搜尋" at bounding box center [450, 72] width 25 height 14
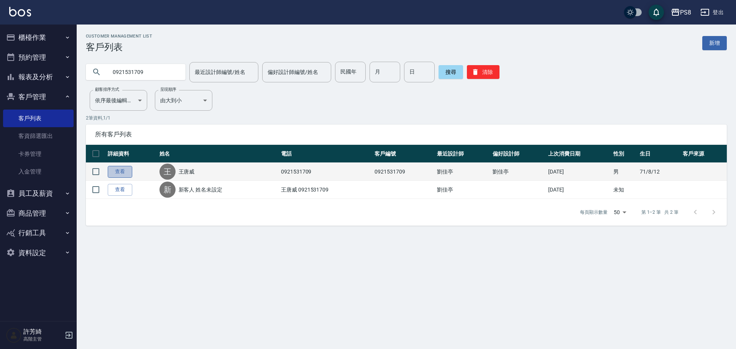
click at [121, 169] on link "查看" at bounding box center [120, 172] width 25 height 12
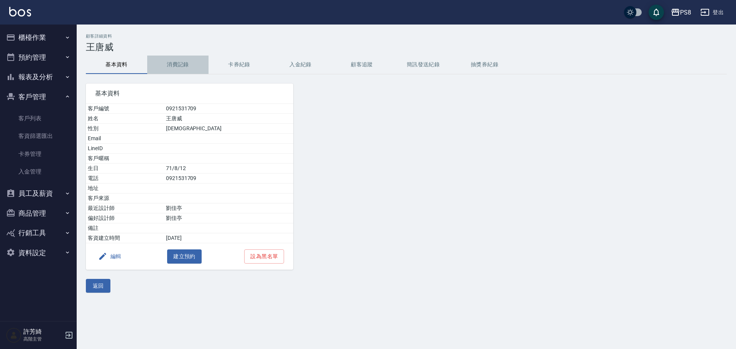
click at [185, 60] on button "消費記錄" at bounding box center [177, 65] width 61 height 18
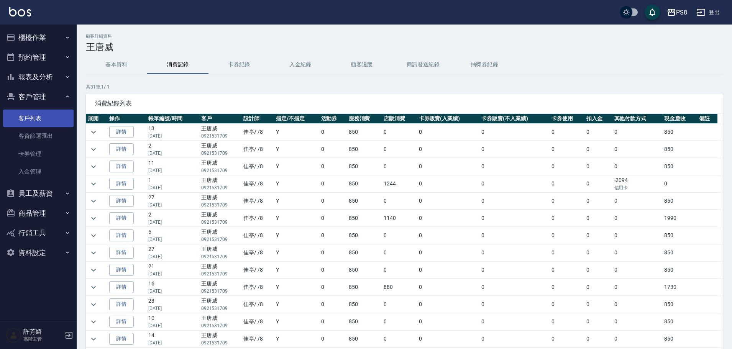
click at [34, 119] on link "客戶列表" at bounding box center [38, 119] width 71 height 18
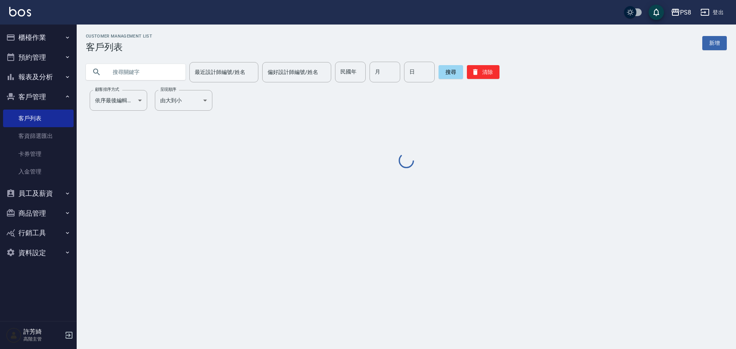
paste input "0912377623"
type input "0912377623"
click at [445, 74] on button "搜尋" at bounding box center [450, 72] width 25 height 14
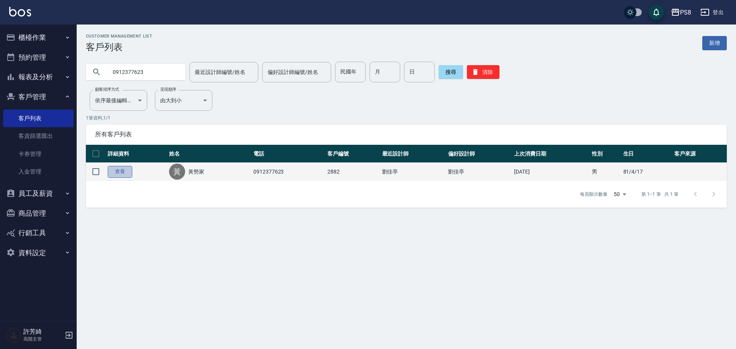
click at [120, 173] on link "查看" at bounding box center [120, 172] width 25 height 12
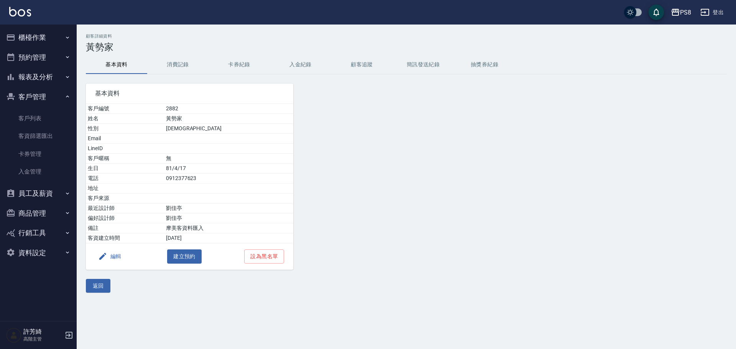
click at [174, 62] on button "消費記錄" at bounding box center [177, 65] width 61 height 18
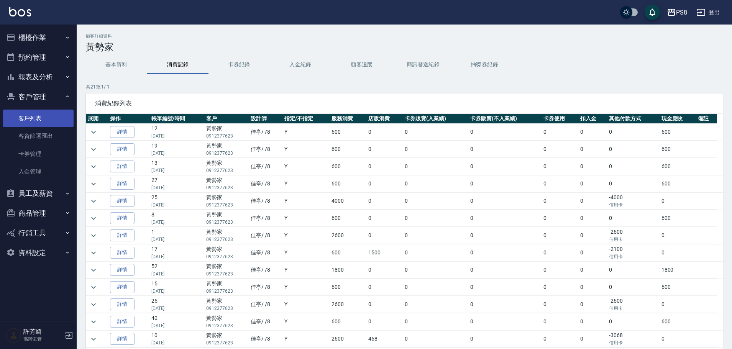
click at [41, 114] on link "客戶列表" at bounding box center [38, 119] width 71 height 18
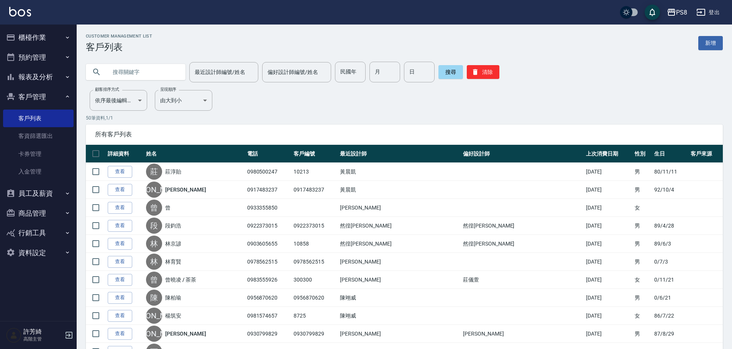
paste input "0973548616"
type input "0973548616"
click at [449, 70] on button "搜尋" at bounding box center [450, 72] width 25 height 14
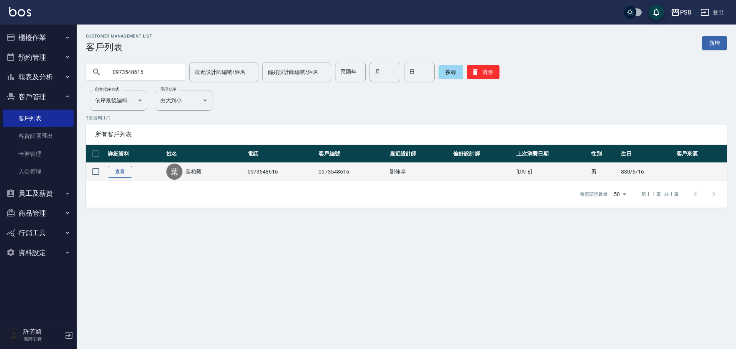
click at [122, 172] on link "查看" at bounding box center [120, 172] width 25 height 12
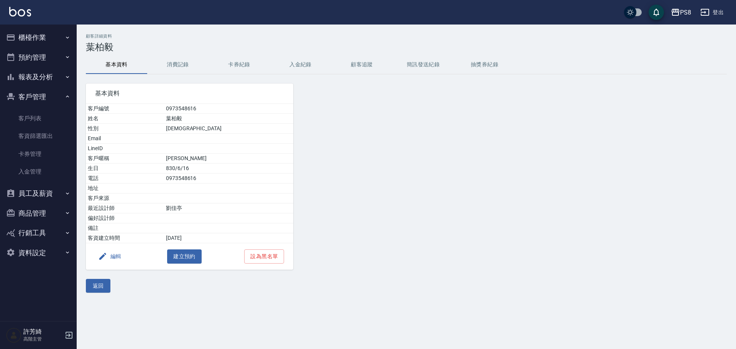
click at [184, 69] on button "消費記錄" at bounding box center [177, 65] width 61 height 18
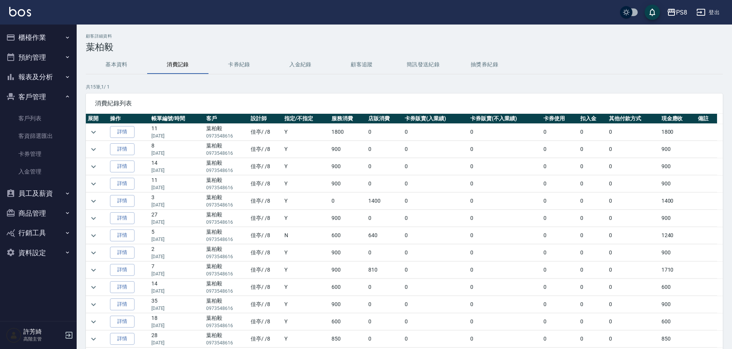
click at [92, 138] on td at bounding box center [97, 132] width 22 height 17
click at [90, 133] on icon "expand row" at bounding box center [93, 132] width 9 height 9
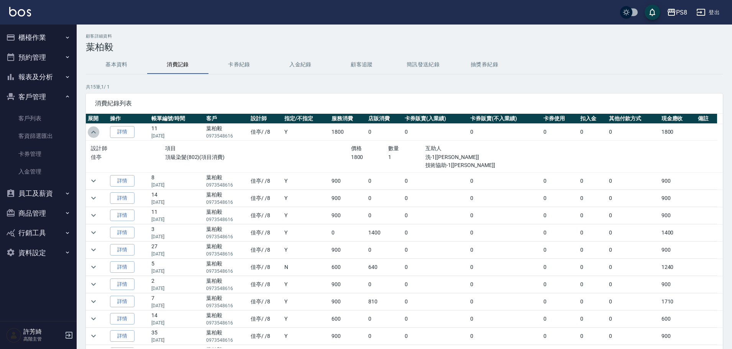
click at [90, 133] on icon "expand row" at bounding box center [93, 132] width 9 height 9
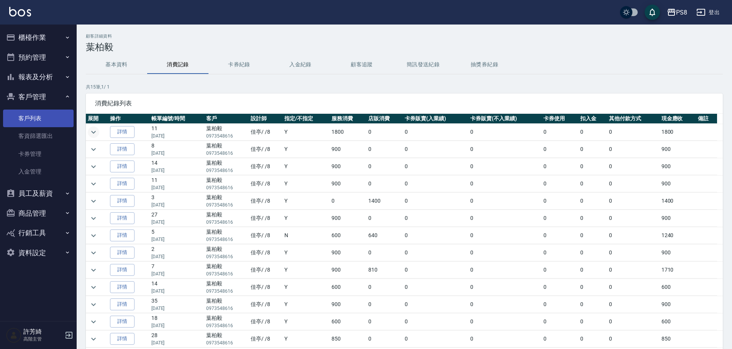
click at [29, 121] on link "客戶列表" at bounding box center [38, 119] width 71 height 18
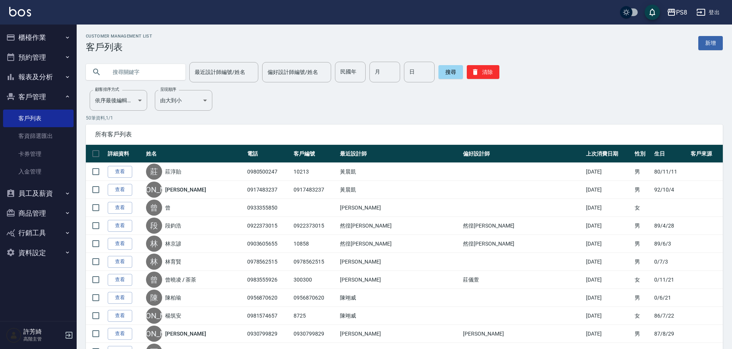
paste input "0982599197"
type input "0982599197"
click at [451, 75] on button "搜尋" at bounding box center [450, 72] width 25 height 14
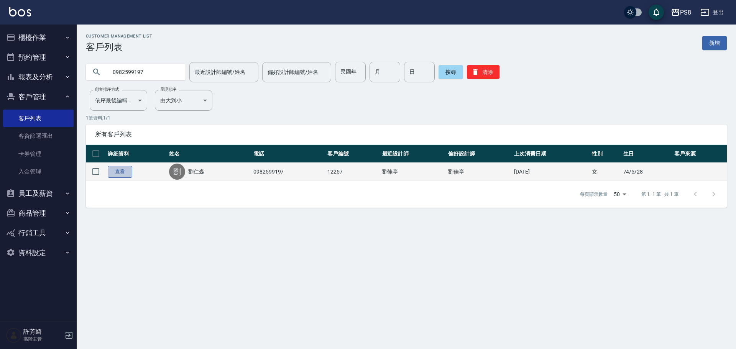
click at [108, 170] on link "查看" at bounding box center [120, 172] width 25 height 12
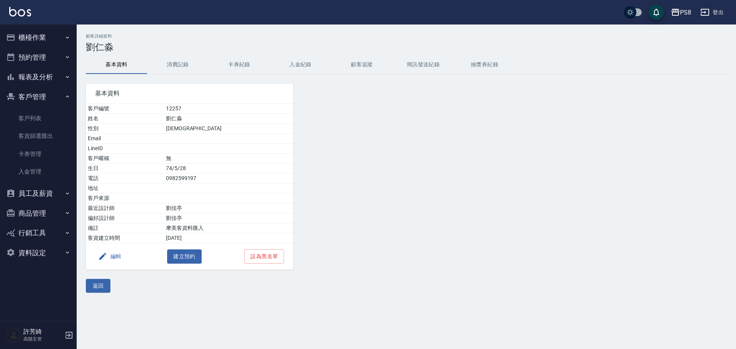
click at [170, 60] on button "消費記錄" at bounding box center [177, 65] width 61 height 18
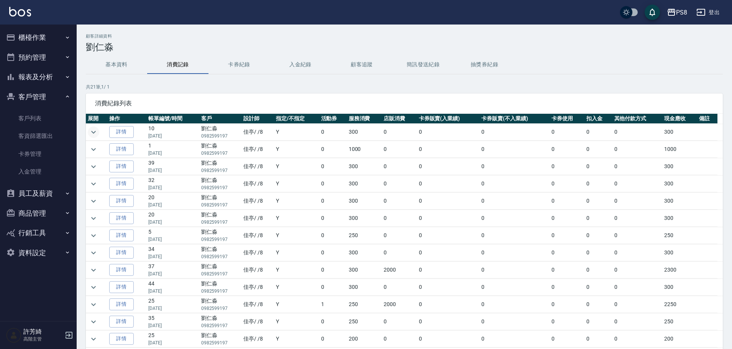
click at [94, 132] on icon "expand row" at bounding box center [93, 132] width 5 height 3
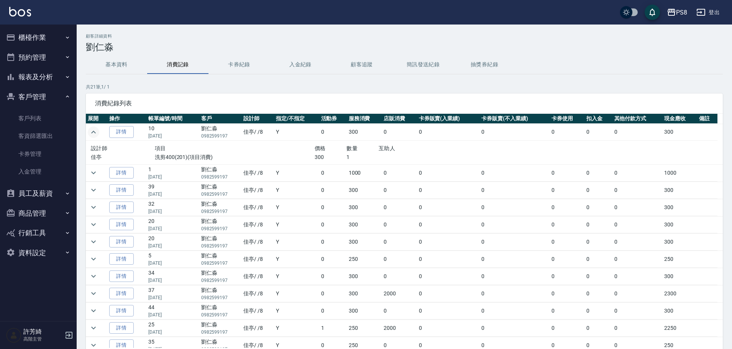
click at [17, 11] on img at bounding box center [20, 12] width 22 height 10
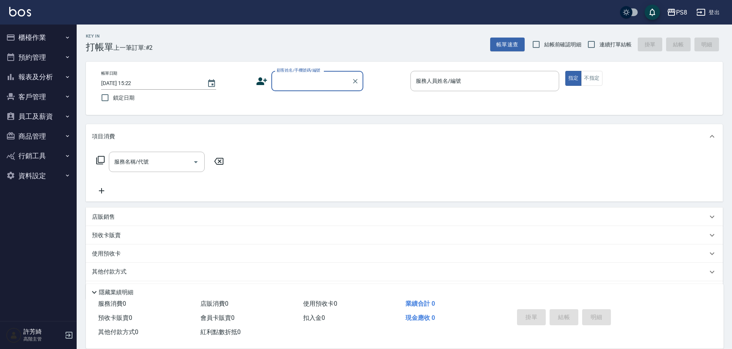
click at [21, 11] on img at bounding box center [20, 12] width 22 height 10
